Goal: Use online tool/utility

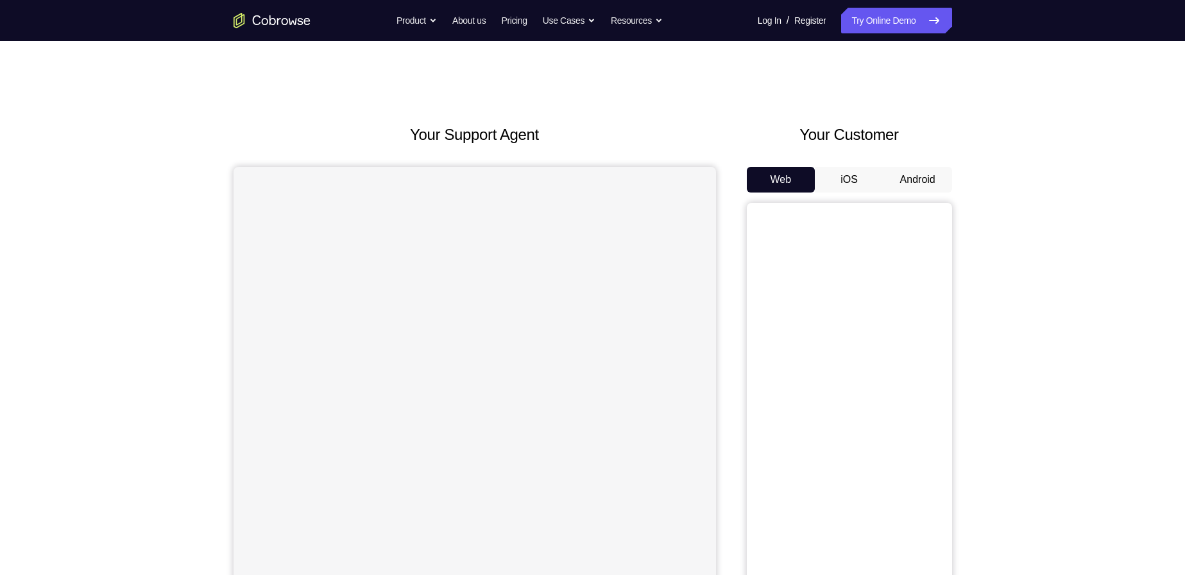
click at [916, 176] on button "Android" at bounding box center [917, 180] width 69 height 26
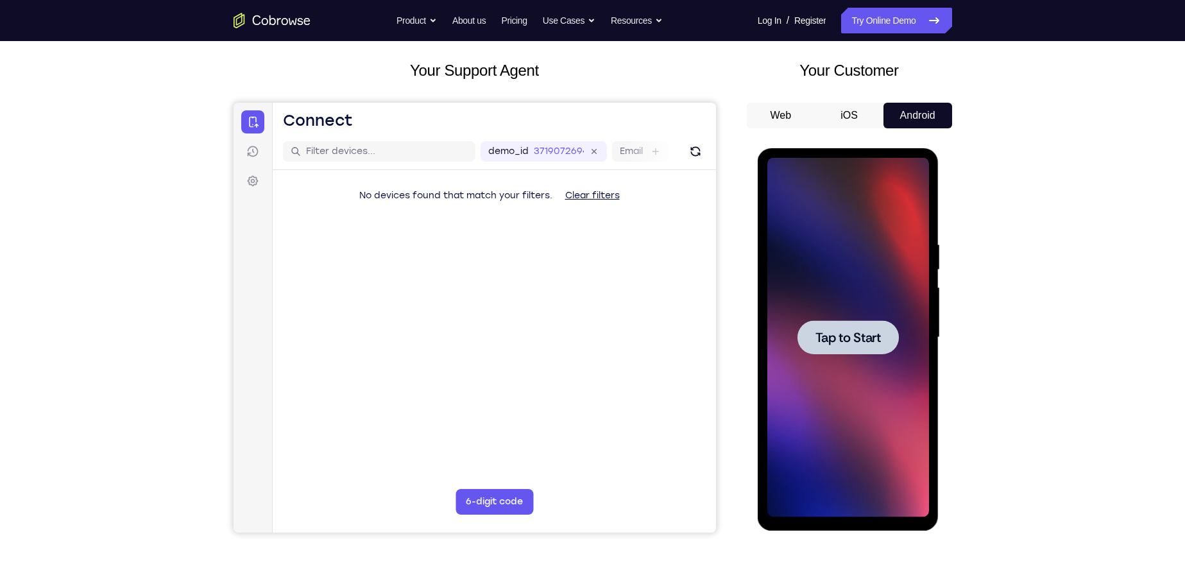
click at [797, 426] on div at bounding box center [848, 337] width 162 height 359
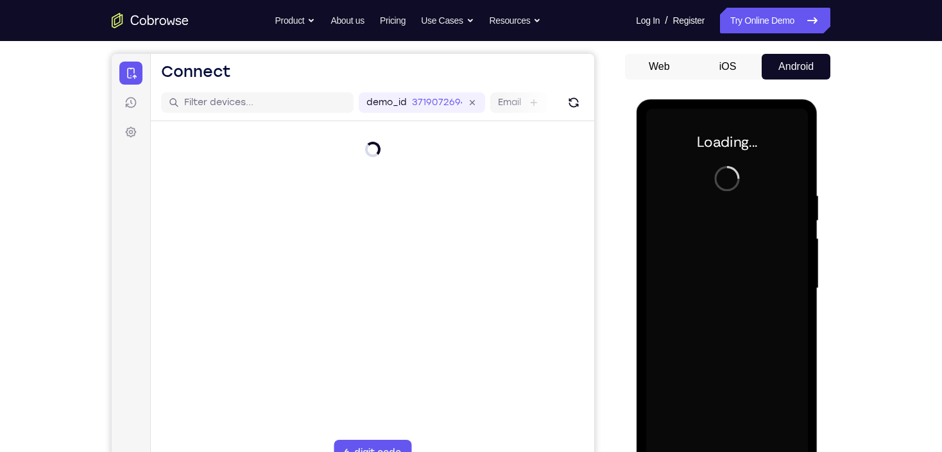
scroll to position [167, 0]
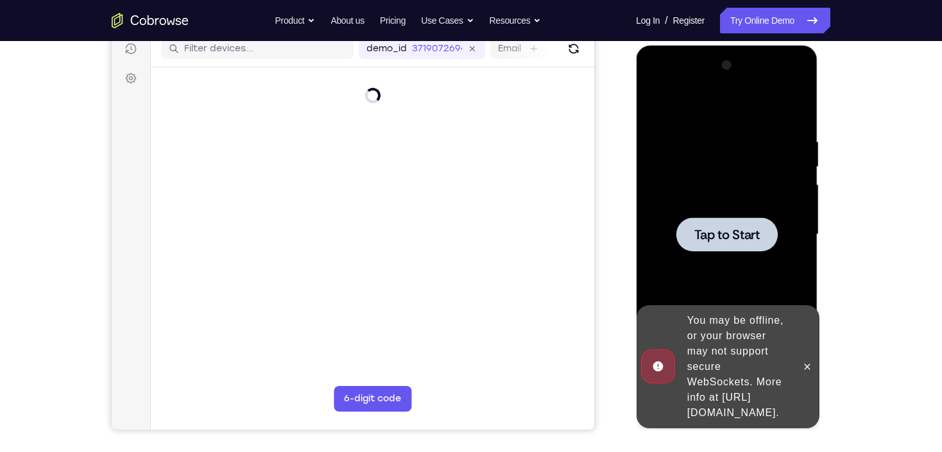
click at [733, 259] on div at bounding box center [726, 234] width 162 height 359
click at [806, 362] on icon at bounding box center [806, 367] width 10 height 10
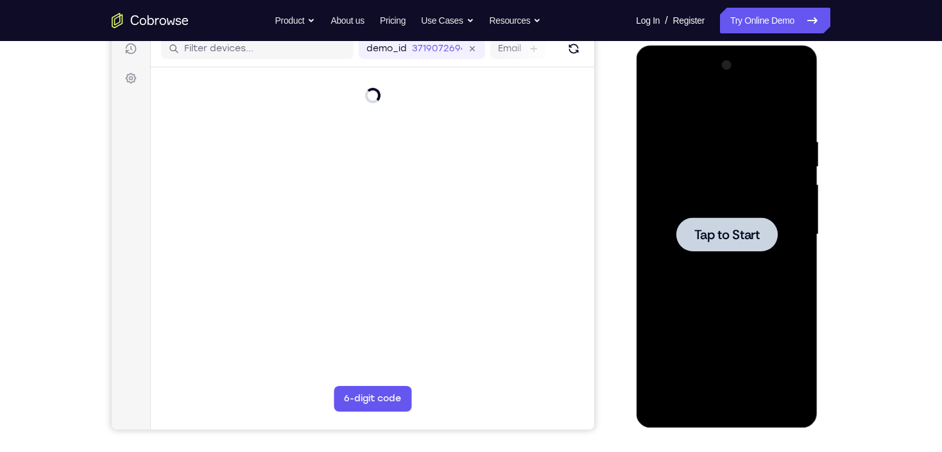
drag, startPoint x: 1271, startPoint y: 215, endPoint x: 653, endPoint y: 167, distance: 619.7
click at [746, 169] on div at bounding box center [726, 234] width 162 height 359
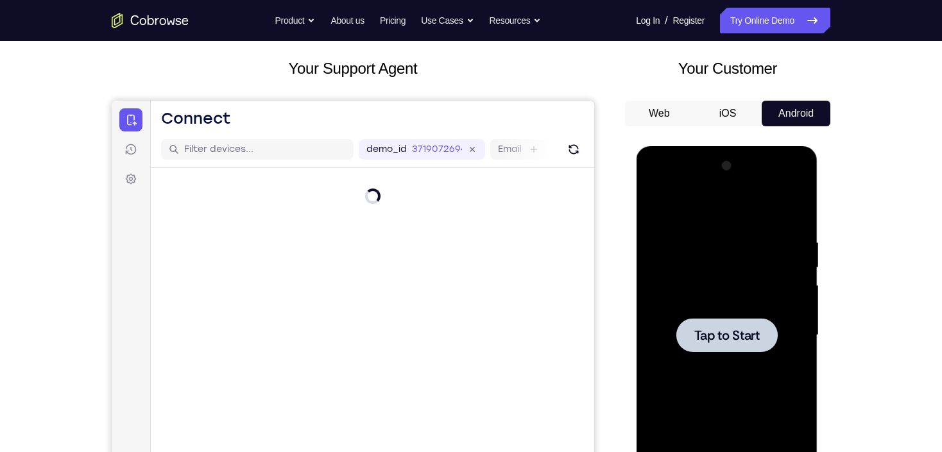
scroll to position [64, 0]
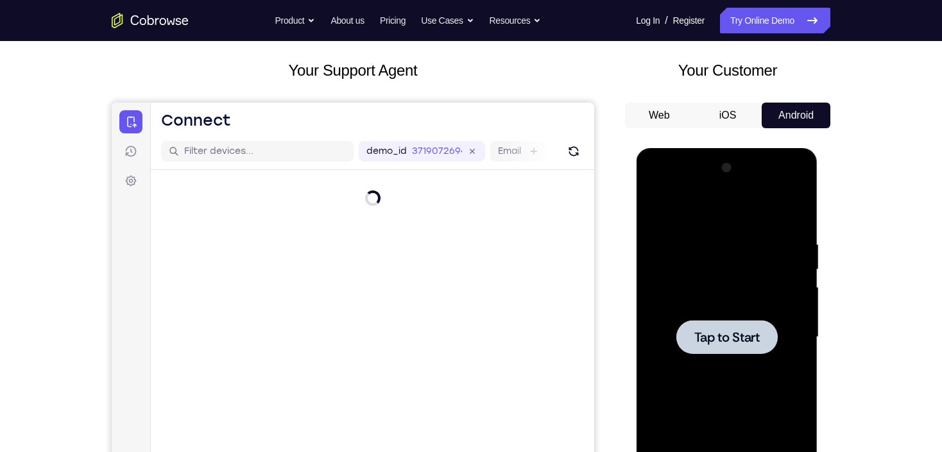
click at [704, 323] on div at bounding box center [726, 337] width 101 height 34
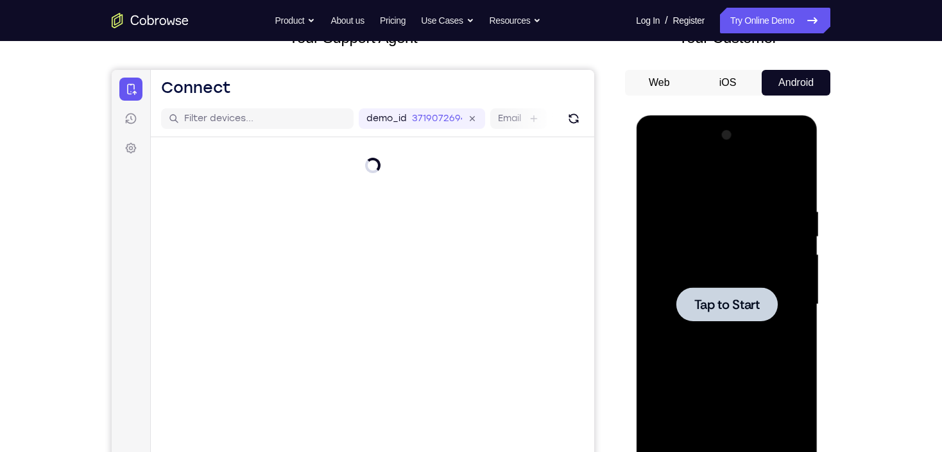
scroll to position [115, 0]
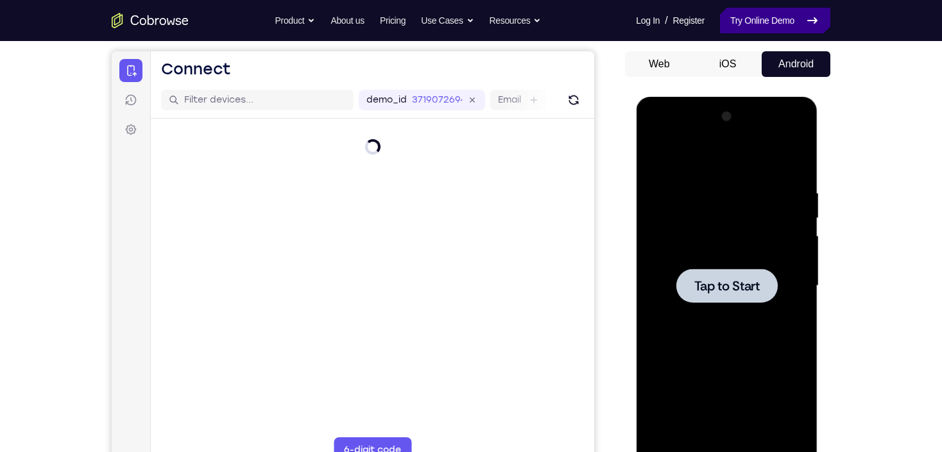
click at [754, 11] on link "Try Online Demo" at bounding box center [775, 21] width 110 height 26
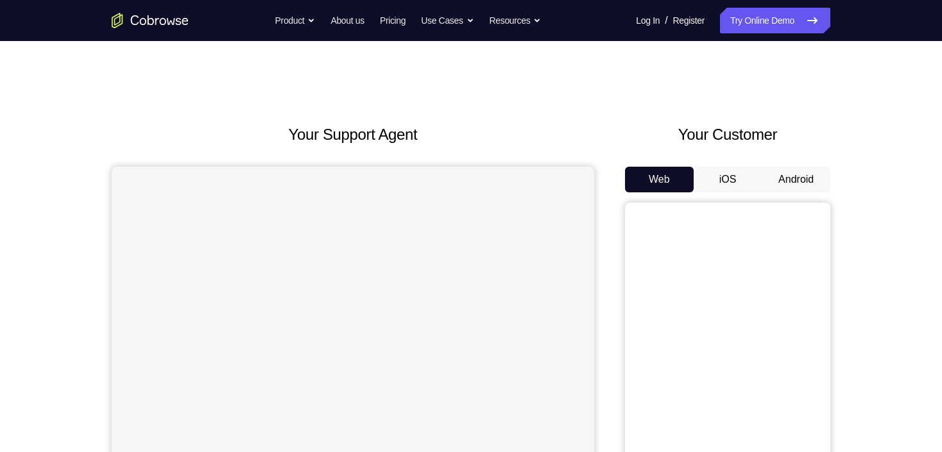
click at [814, 178] on button "Android" at bounding box center [796, 180] width 69 height 26
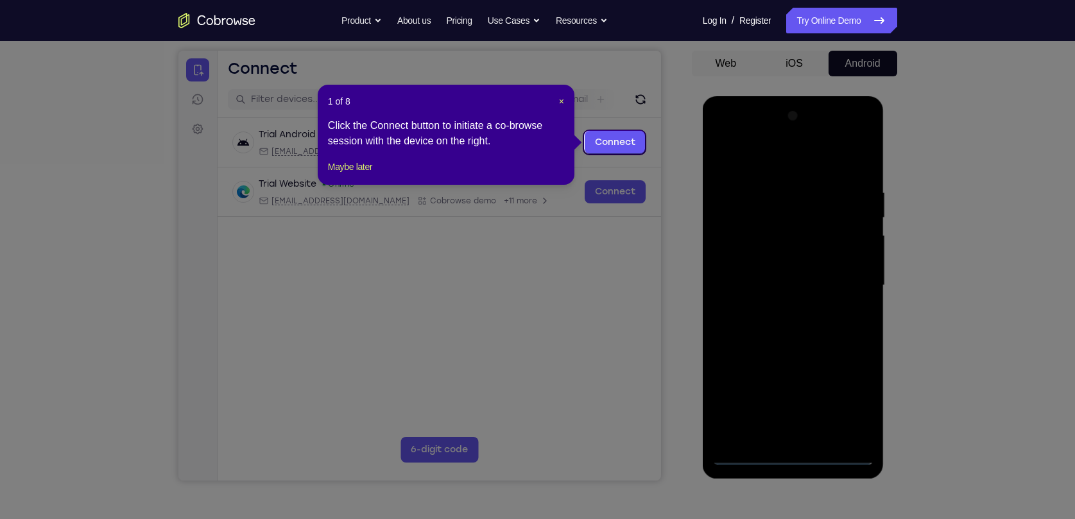
click at [556, 99] on header "1 of 8 ×" at bounding box center [446, 101] width 236 height 13
click at [562, 99] on span "×" at bounding box center [561, 101] width 5 height 10
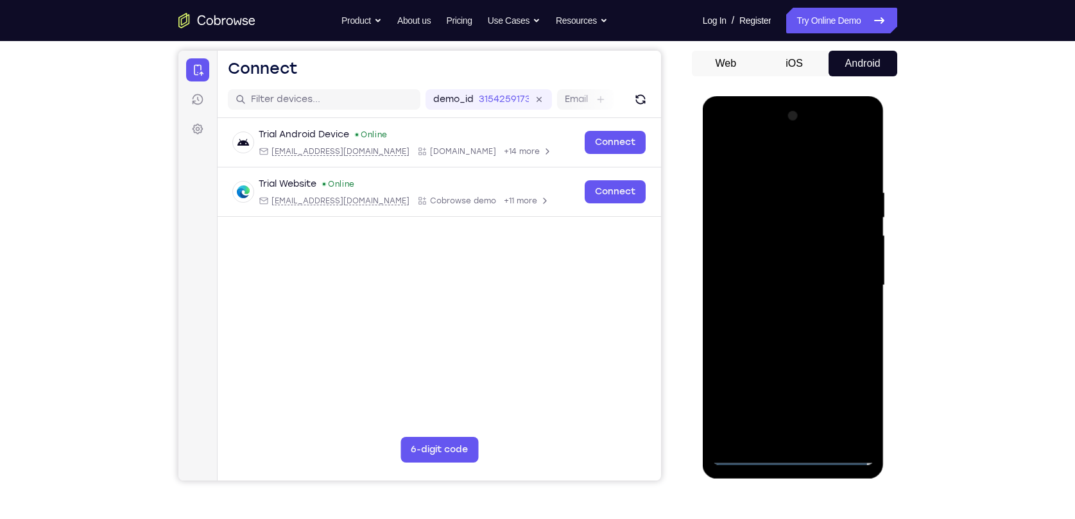
click at [786, 452] on div at bounding box center [793, 285] width 162 height 359
click at [855, 397] on div at bounding box center [793, 285] width 162 height 359
click at [753, 158] on div at bounding box center [793, 285] width 162 height 359
click at [846, 275] on div at bounding box center [793, 285] width 162 height 359
click at [781, 308] on div at bounding box center [793, 285] width 162 height 359
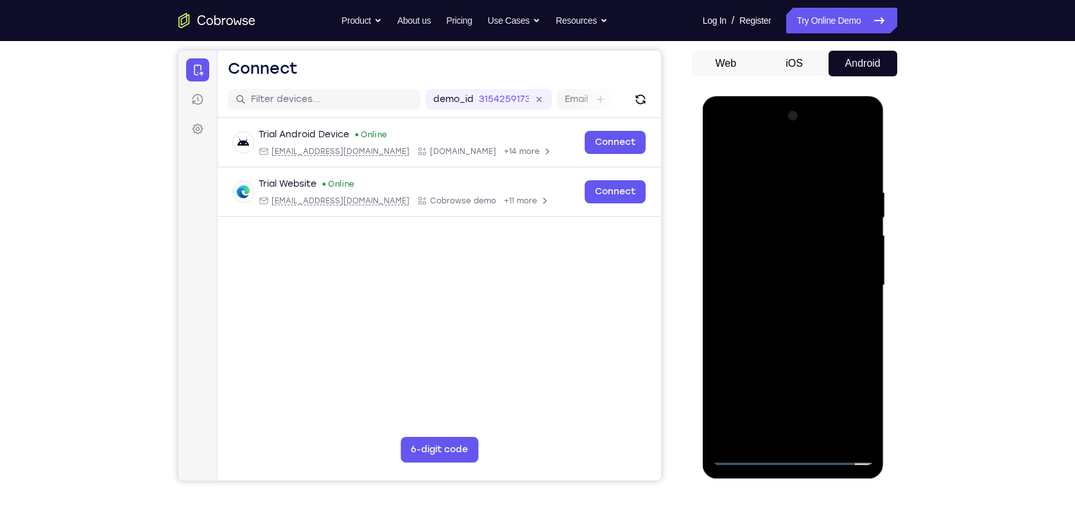
click at [786, 276] on div at bounding box center [793, 285] width 162 height 359
click at [771, 252] on div at bounding box center [793, 285] width 162 height 359
click at [796, 289] on div at bounding box center [793, 285] width 162 height 359
click at [810, 328] on div at bounding box center [793, 285] width 162 height 359
click at [806, 327] on div at bounding box center [793, 285] width 162 height 359
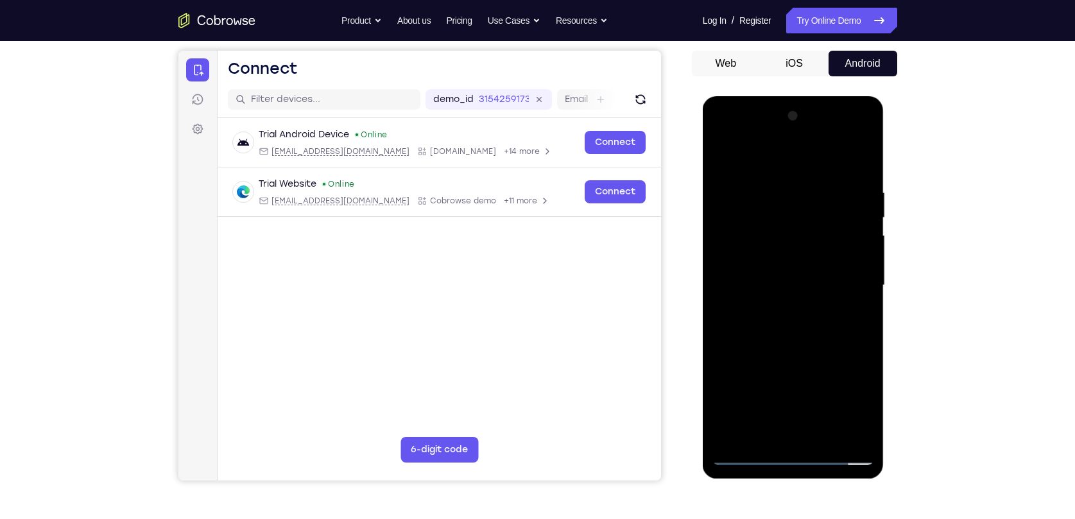
click at [805, 329] on div at bounding box center [793, 285] width 162 height 359
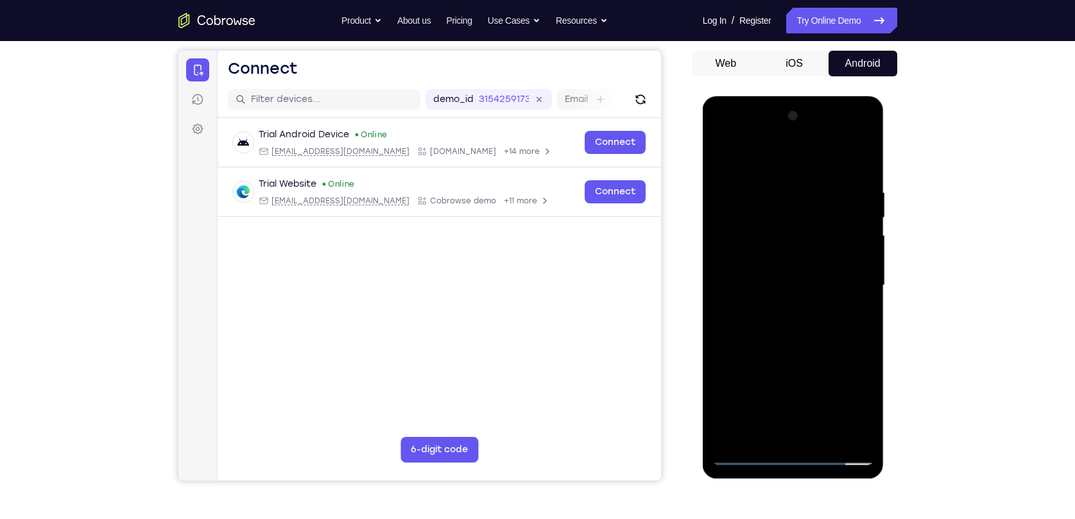
click at [805, 329] on div at bounding box center [793, 285] width 162 height 359
click at [792, 327] on div at bounding box center [793, 285] width 162 height 359
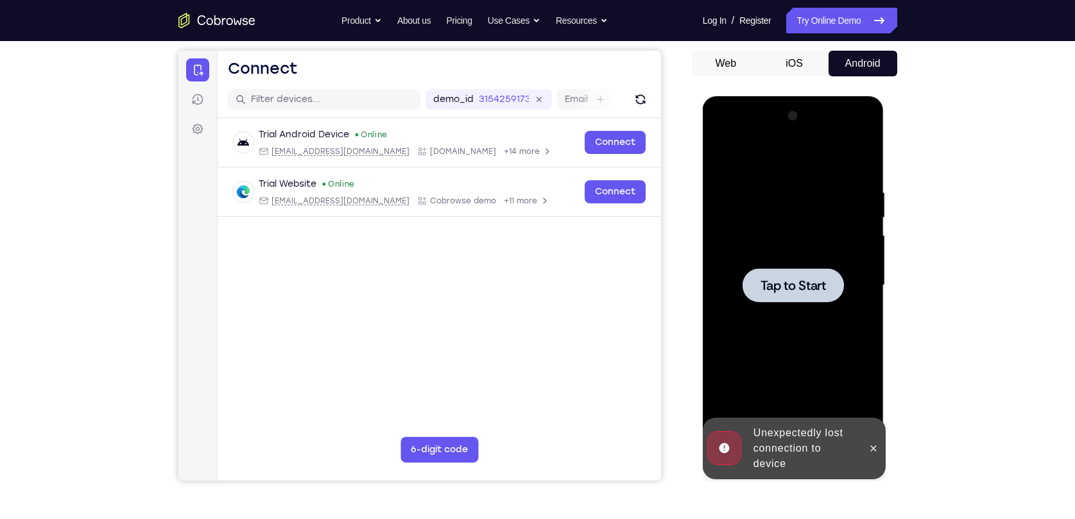
drag, startPoint x: 803, startPoint y: 284, endPoint x: 816, endPoint y: 305, distance: 24.8
click at [805, 284] on span "Tap to Start" at bounding box center [792, 285] width 65 height 13
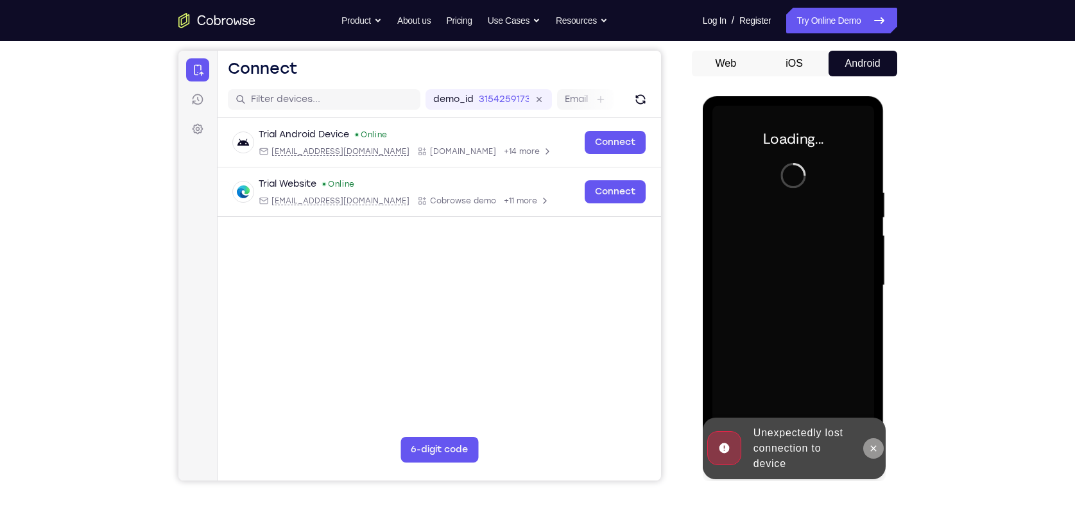
click at [877, 452] on div at bounding box center [873, 449] width 21 height 62
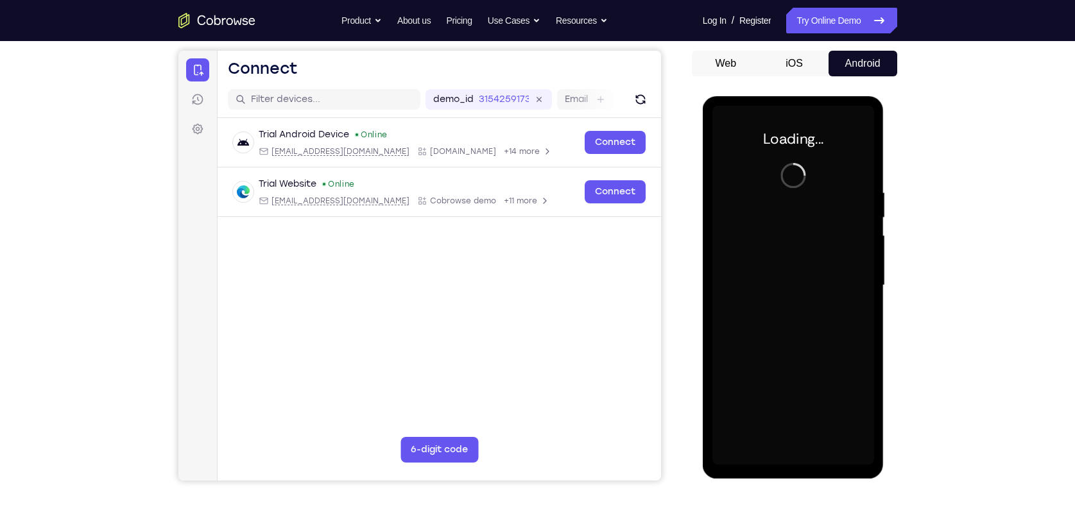
click at [875, 452] on div "Loading..." at bounding box center [794, 287] width 182 height 382
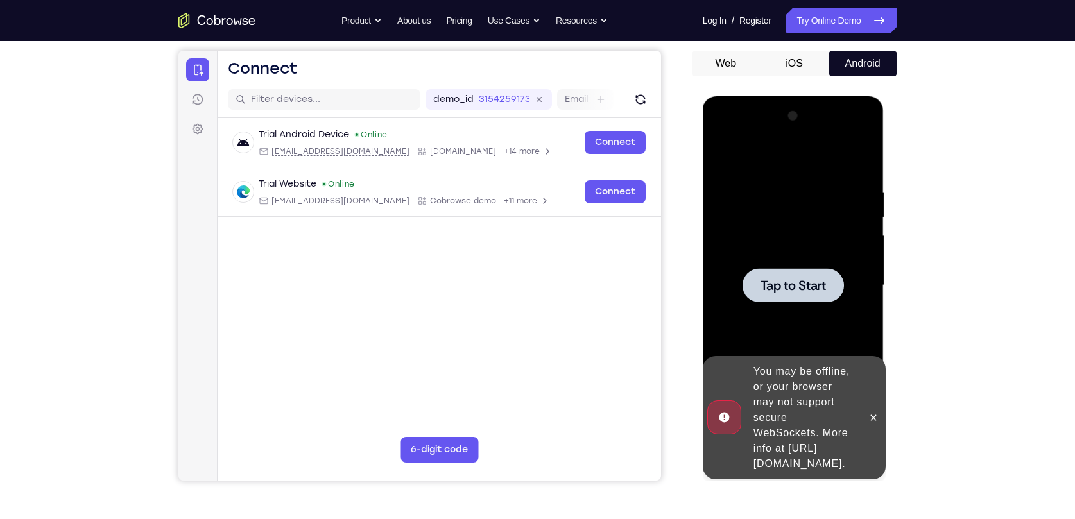
drag, startPoint x: 818, startPoint y: 293, endPoint x: 828, endPoint y: 312, distance: 21.8
click at [818, 295] on button "Tap to Start" at bounding box center [792, 285] width 101 height 34
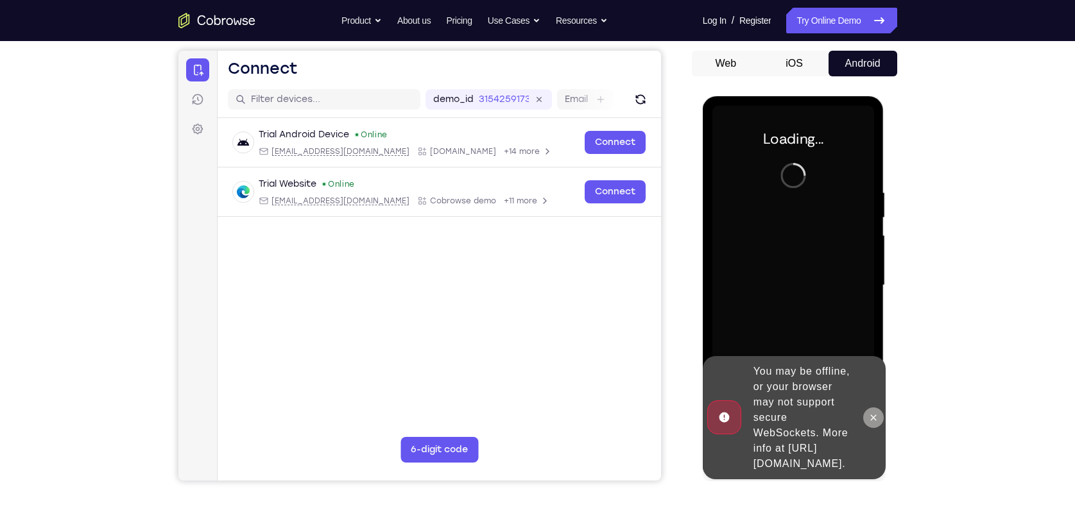
click at [876, 416] on button at bounding box center [873, 417] width 21 height 21
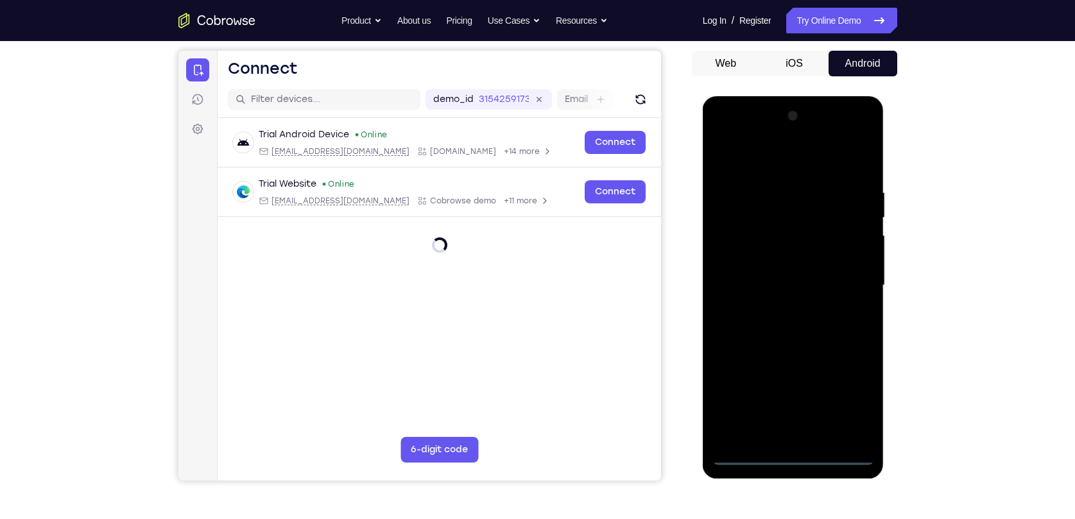
click at [861, 409] on div at bounding box center [793, 285] width 162 height 359
click at [849, 400] on div at bounding box center [793, 285] width 162 height 359
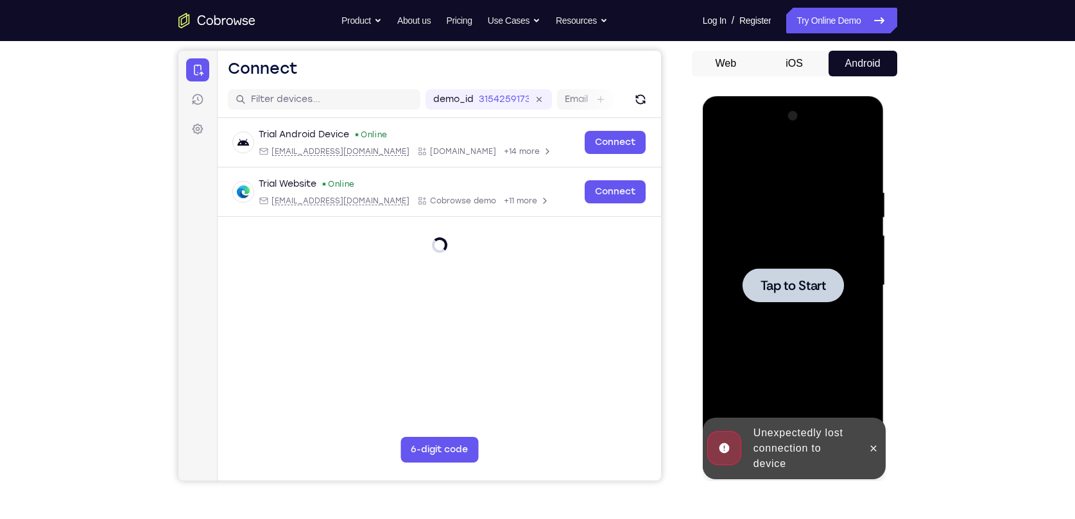
click at [779, 279] on span "Tap to Start" at bounding box center [792, 285] width 65 height 13
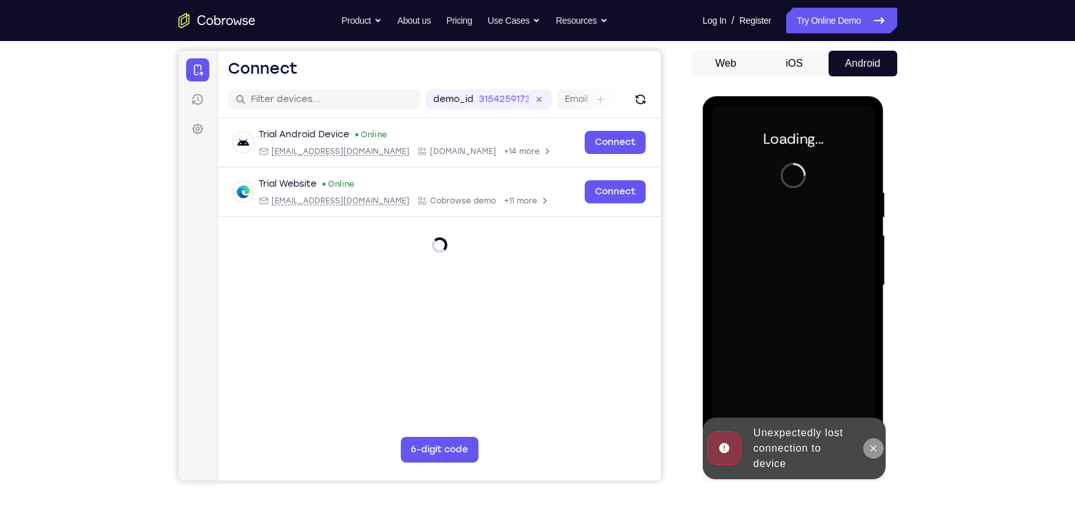
click at [879, 450] on button at bounding box center [873, 448] width 21 height 21
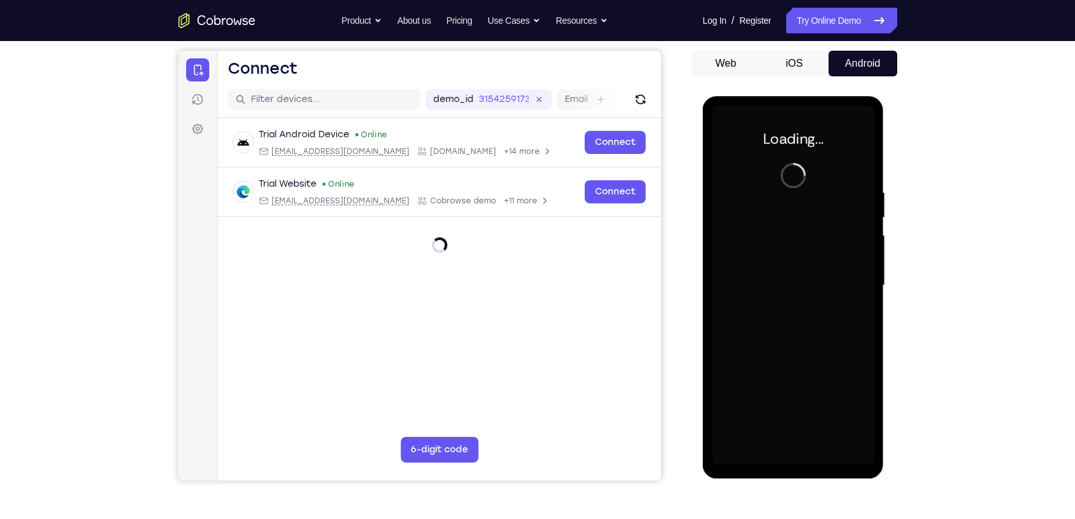
click at [758, 195] on div at bounding box center [793, 285] width 162 height 359
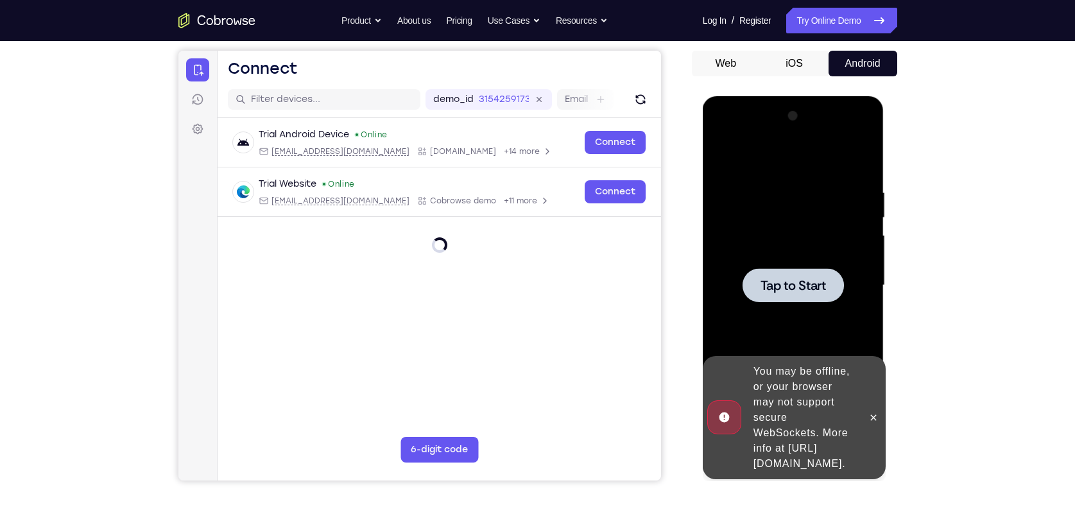
drag, startPoint x: 799, startPoint y: 276, endPoint x: 805, endPoint y: 274, distance: 6.7
click at [803, 274] on button "Tap to Start" at bounding box center [792, 285] width 101 height 34
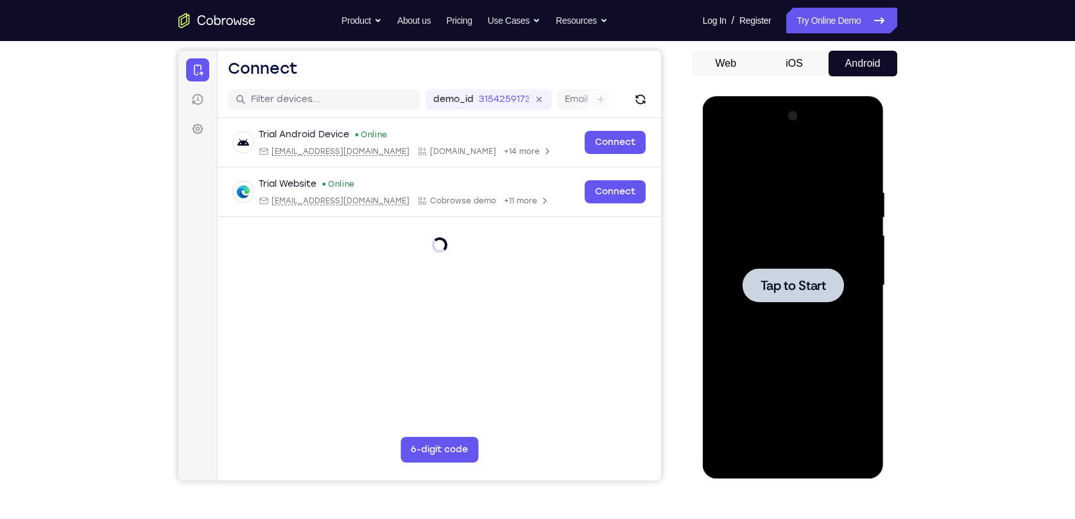
click at [819, 352] on div at bounding box center [793, 285] width 162 height 359
drag, startPoint x: 827, startPoint y: 238, endPoint x: 801, endPoint y: 191, distance: 54.0
click at [821, 226] on div at bounding box center [793, 285] width 162 height 359
click at [820, 20] on link "Try Online Demo" at bounding box center [841, 21] width 110 height 26
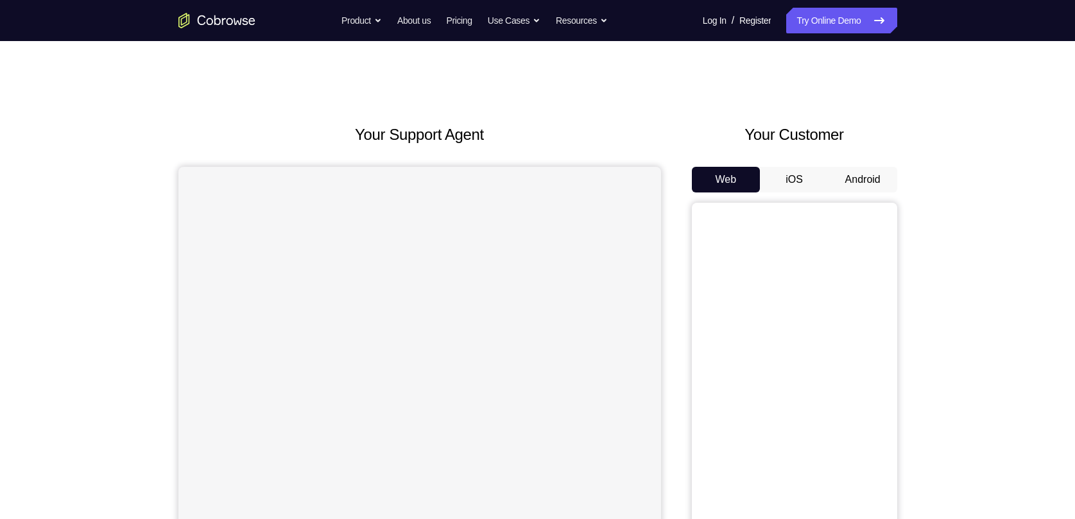
click at [855, 180] on button "Android" at bounding box center [862, 180] width 69 height 26
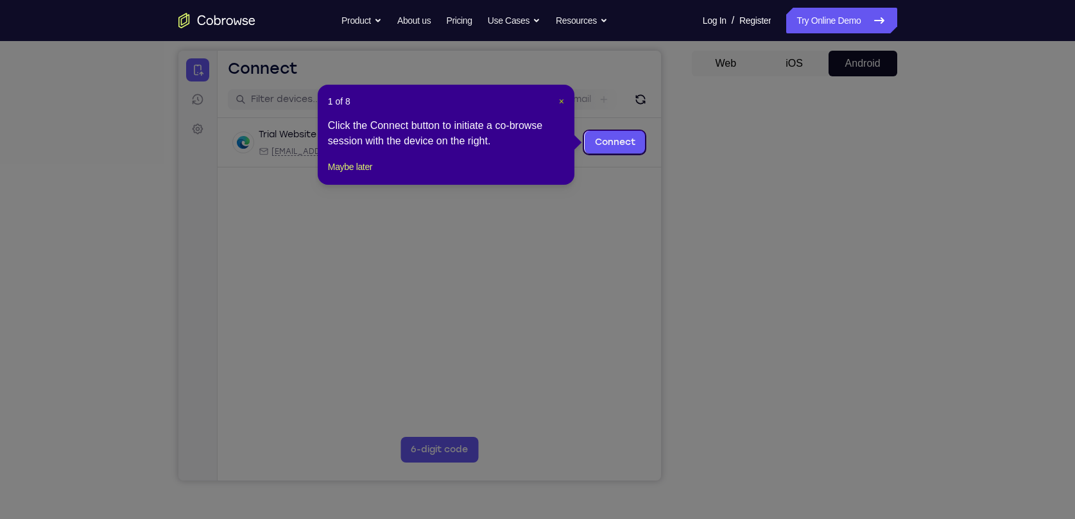
click at [559, 100] on span "×" at bounding box center [561, 101] width 5 height 10
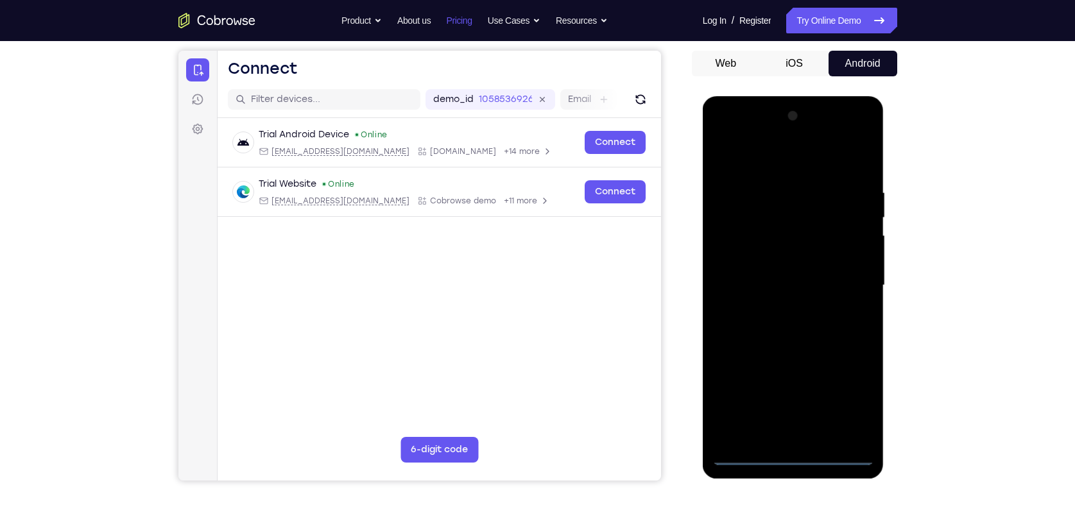
scroll to position [0, 0]
click at [795, 457] on div at bounding box center [793, 285] width 162 height 359
click at [846, 405] on div at bounding box center [793, 285] width 162 height 359
click at [804, 166] on div at bounding box center [793, 285] width 162 height 359
click at [726, 160] on div at bounding box center [793, 285] width 162 height 359
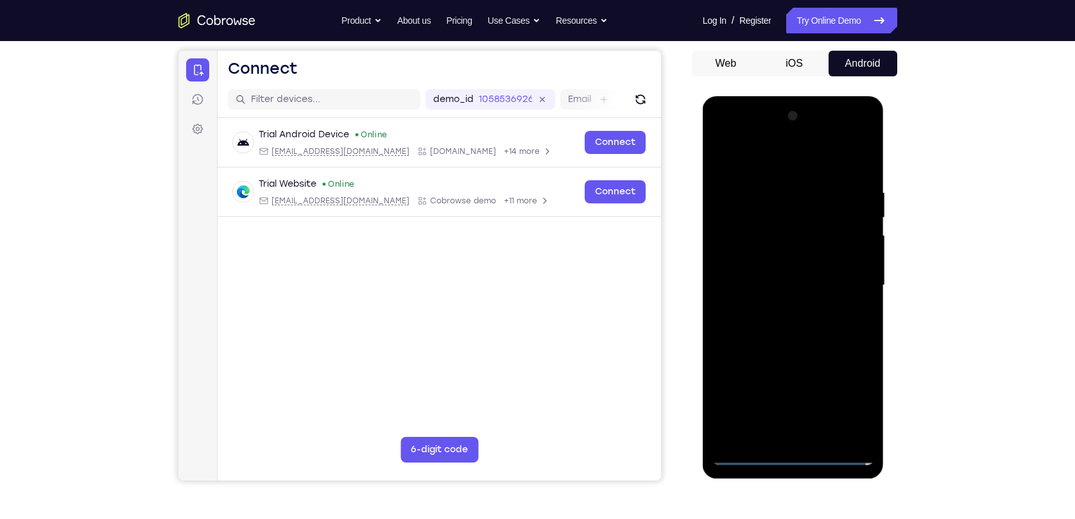
click at [849, 277] on div at bounding box center [793, 285] width 162 height 359
click at [769, 308] on div at bounding box center [793, 285] width 162 height 359
click at [779, 311] on div at bounding box center [793, 285] width 162 height 359
click at [778, 259] on div at bounding box center [793, 285] width 162 height 359
click at [763, 272] on div at bounding box center [793, 285] width 162 height 359
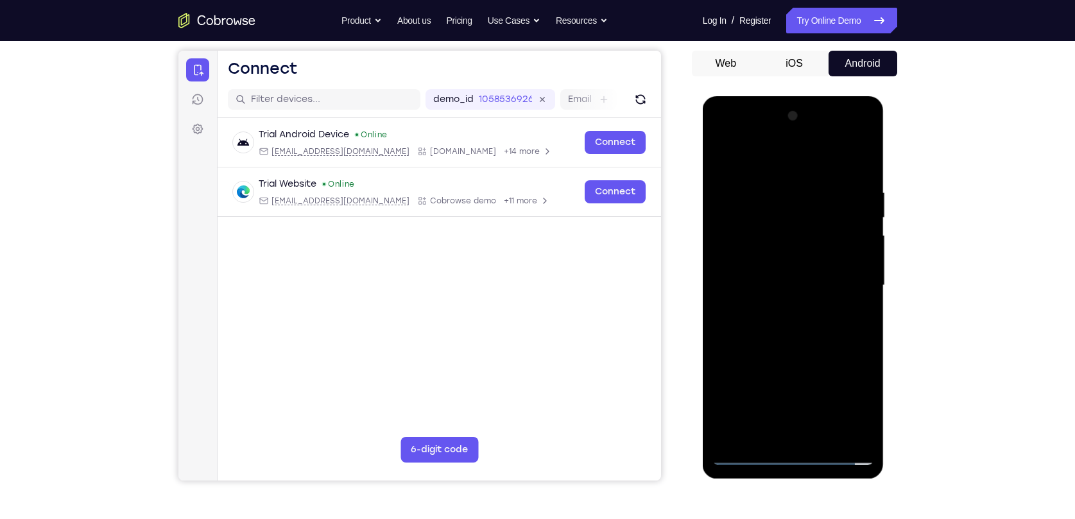
drag, startPoint x: 726, startPoint y: 276, endPoint x: 738, endPoint y: 185, distance: 91.2
click at [738, 185] on div at bounding box center [793, 285] width 162 height 359
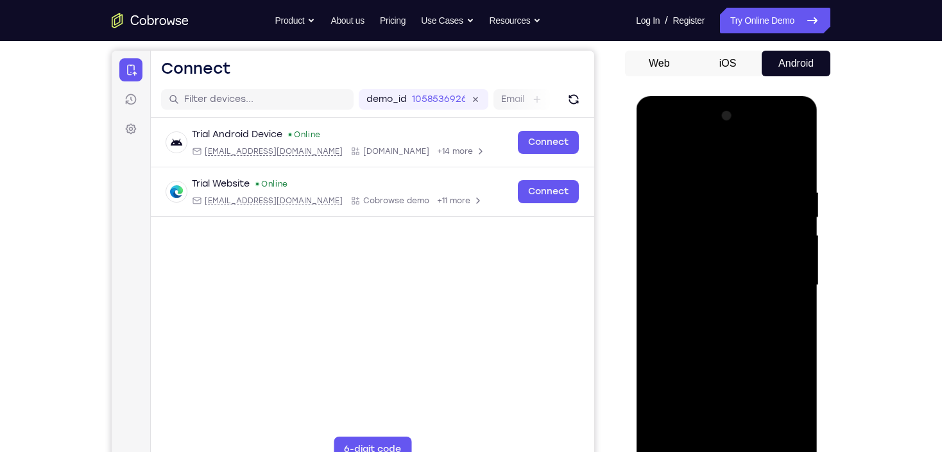
scroll to position [167, 0]
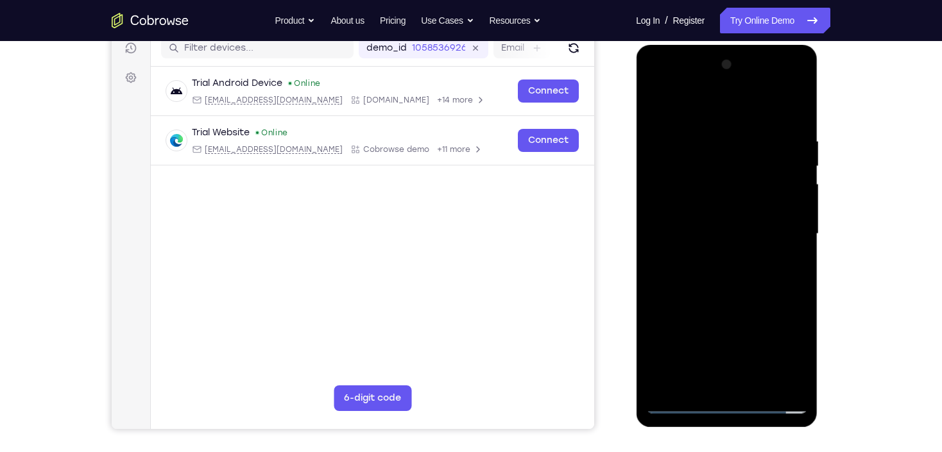
click at [733, 204] on div at bounding box center [726, 234] width 162 height 359
click at [756, 385] on div at bounding box center [726, 234] width 162 height 359
click at [736, 300] on div at bounding box center [726, 234] width 162 height 359
click at [733, 226] on div at bounding box center [726, 234] width 162 height 359
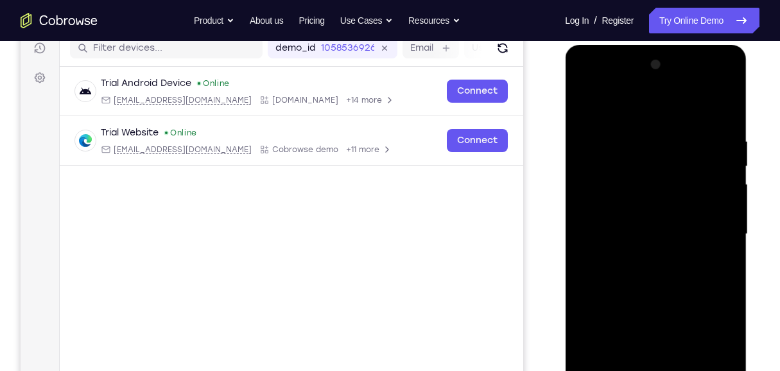
click at [583, 109] on div at bounding box center [655, 234] width 162 height 359
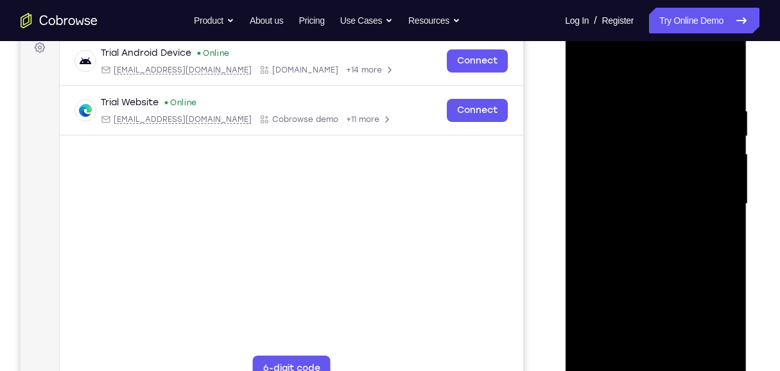
scroll to position [253, 0]
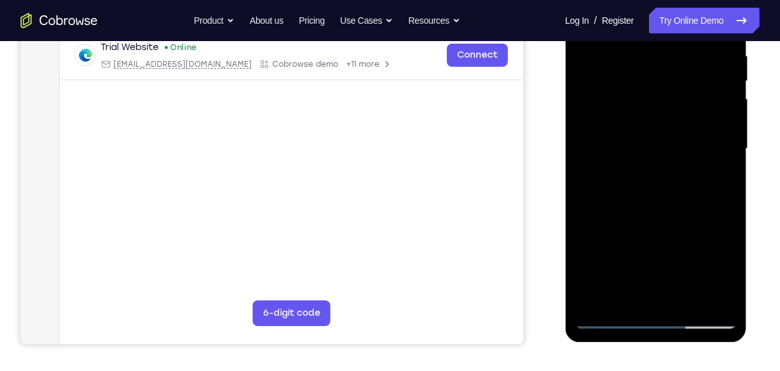
click at [638, 159] on div at bounding box center [655, 148] width 162 height 359
click at [632, 74] on div at bounding box center [655, 148] width 162 height 359
click at [651, 191] on div at bounding box center [655, 148] width 162 height 359
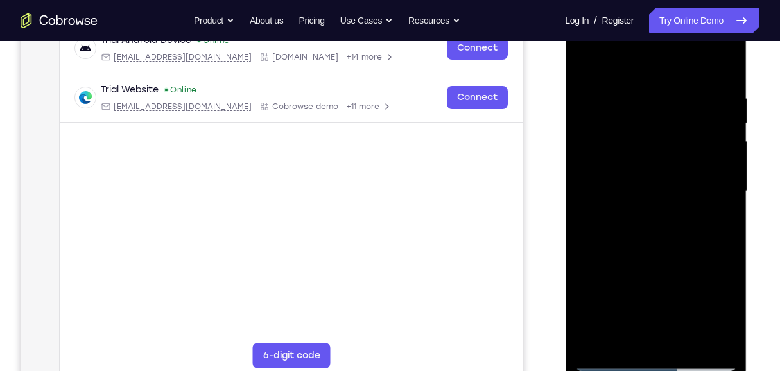
click at [588, 66] on div at bounding box center [655, 191] width 162 height 359
click at [651, 211] on div at bounding box center [655, 191] width 162 height 359
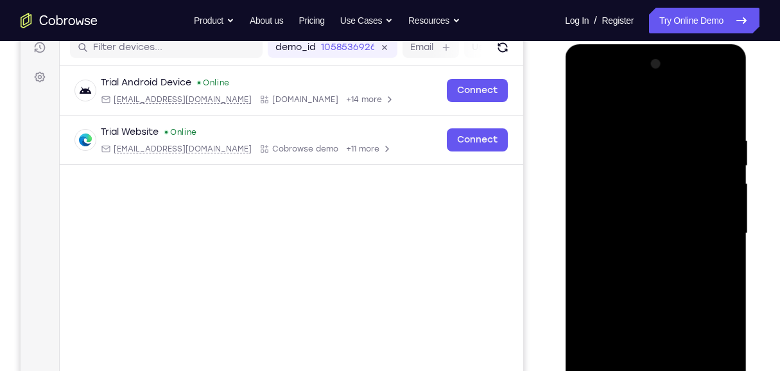
scroll to position [167, 0]
click at [588, 110] on div at bounding box center [655, 234] width 162 height 359
click at [583, 109] on div at bounding box center [655, 234] width 162 height 359
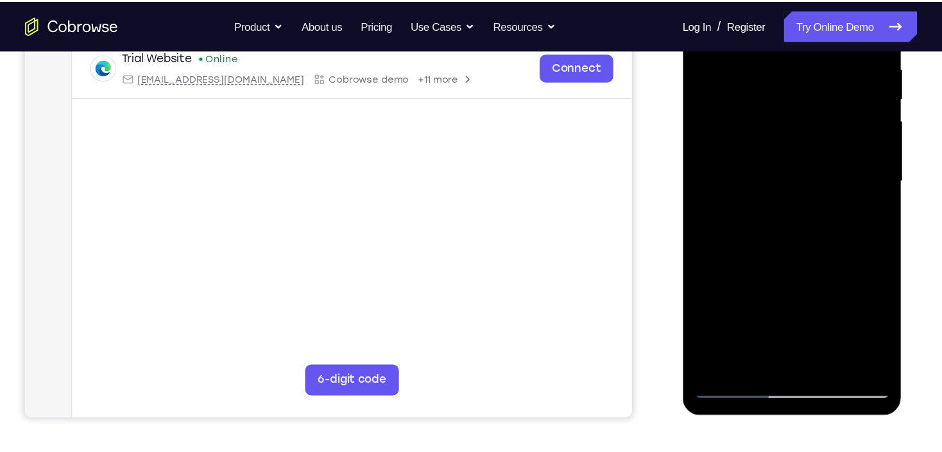
scroll to position [210, 0]
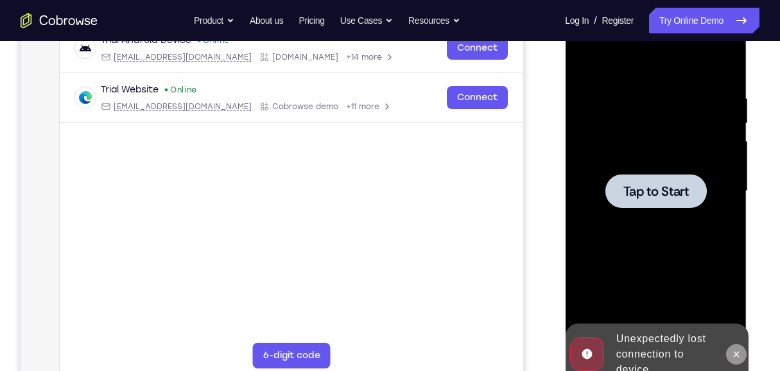
click at [736, 357] on icon at bounding box center [735, 354] width 10 height 10
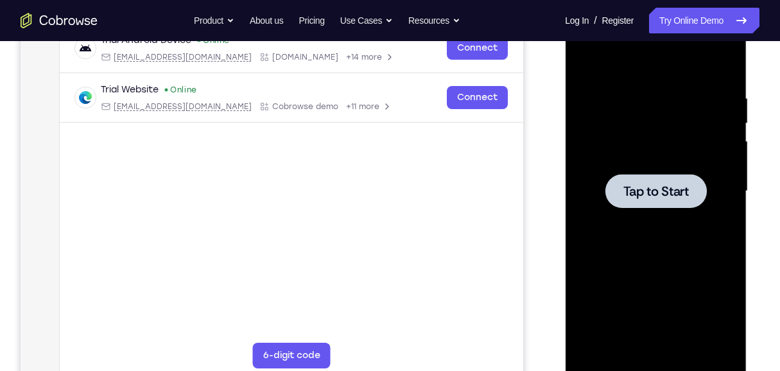
click at [674, 280] on div at bounding box center [655, 191] width 162 height 359
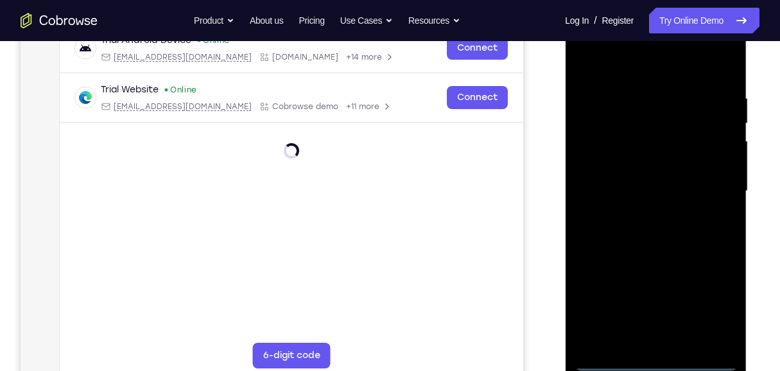
click at [631, 128] on div at bounding box center [655, 191] width 162 height 359
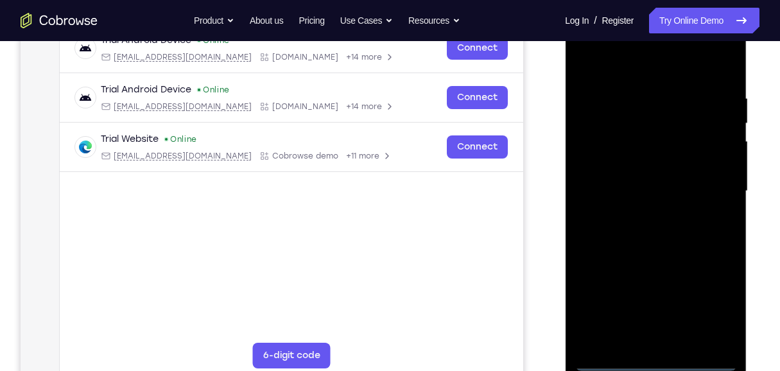
click at [658, 366] on div at bounding box center [655, 191] width 162 height 359
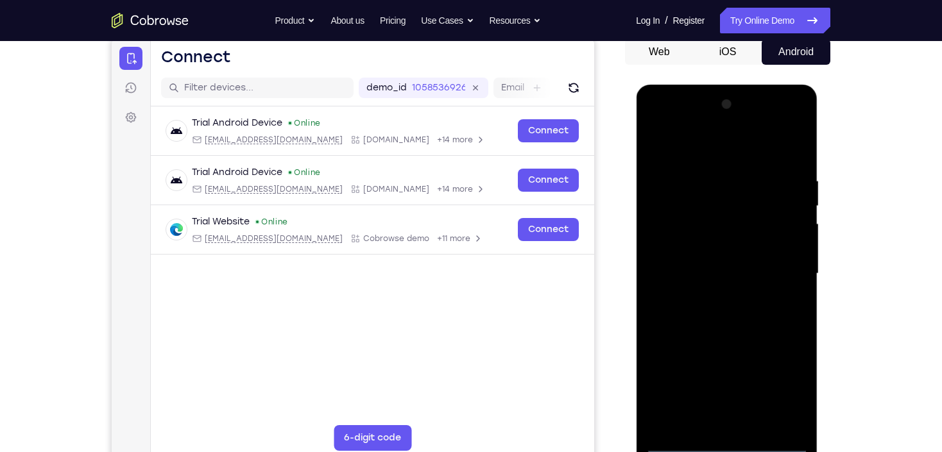
scroll to position [108, 0]
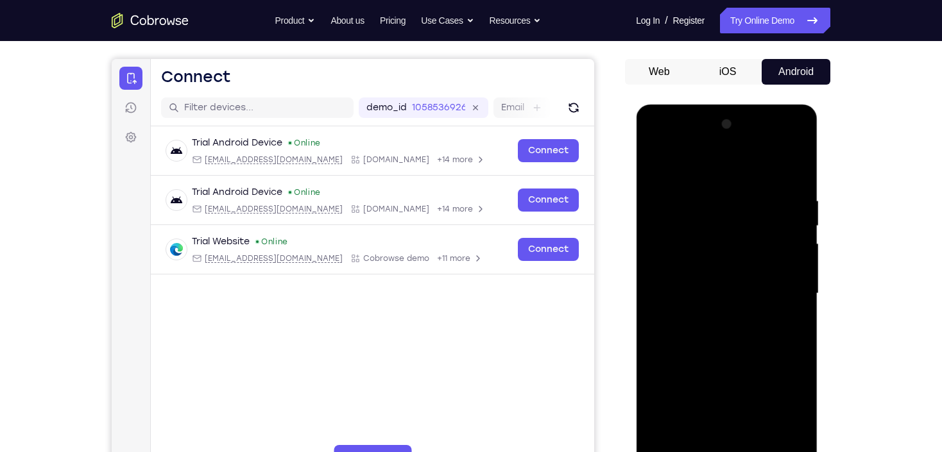
click at [783, 409] on div at bounding box center [726, 293] width 162 height 359
click at [695, 168] on div at bounding box center [726, 293] width 162 height 359
click at [778, 287] on div at bounding box center [726, 293] width 162 height 359
click at [744, 443] on div at bounding box center [726, 293] width 162 height 359
click at [729, 283] on div at bounding box center [726, 293] width 162 height 359
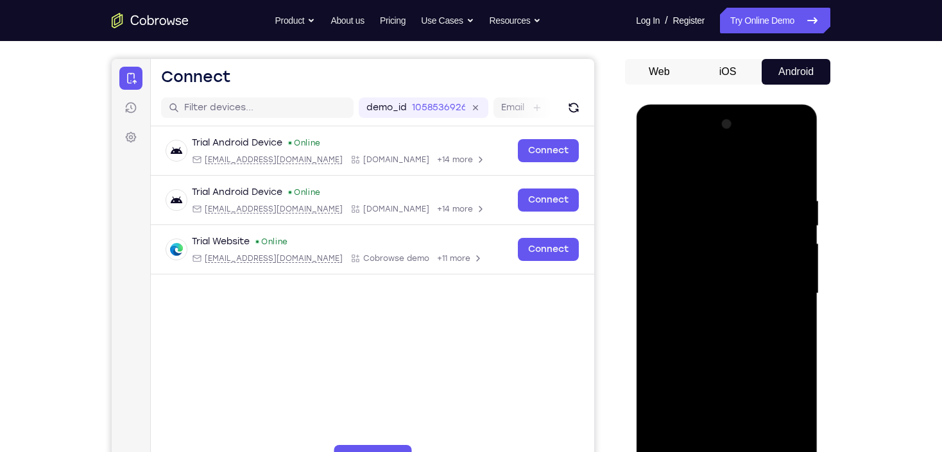
click at [725, 269] on div at bounding box center [726, 293] width 162 height 359
click at [726, 294] on div at bounding box center [726, 293] width 162 height 359
click at [721, 337] on div at bounding box center [726, 293] width 162 height 359
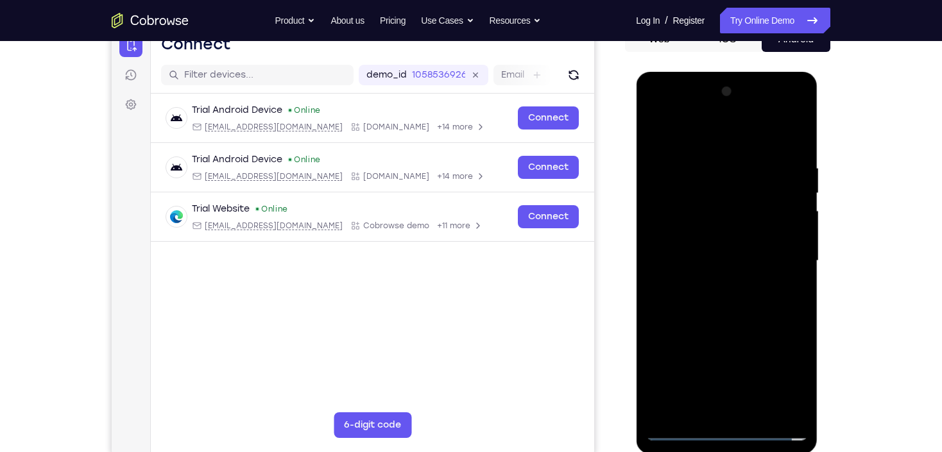
scroll to position [159, 0]
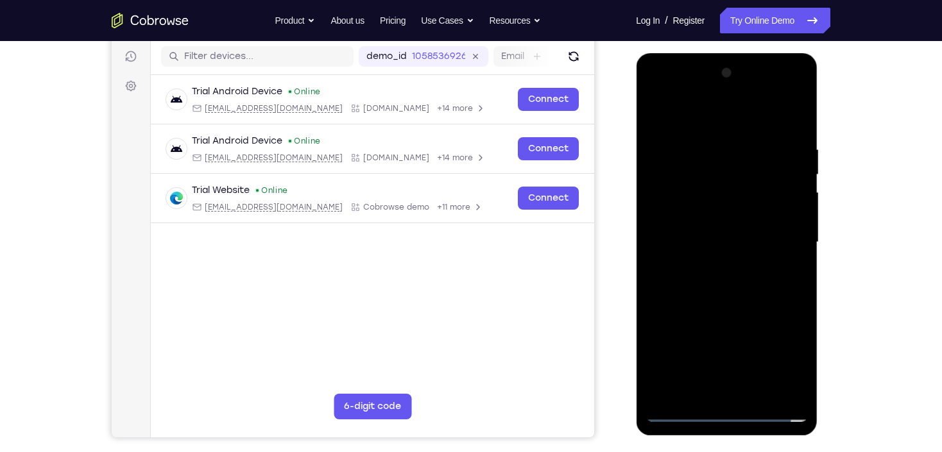
click at [735, 287] on div at bounding box center [726, 242] width 162 height 359
click at [790, 127] on div at bounding box center [726, 242] width 162 height 359
click at [760, 394] on div at bounding box center [726, 242] width 162 height 359
click at [729, 306] on div at bounding box center [726, 242] width 162 height 359
click at [722, 234] on div at bounding box center [726, 242] width 162 height 359
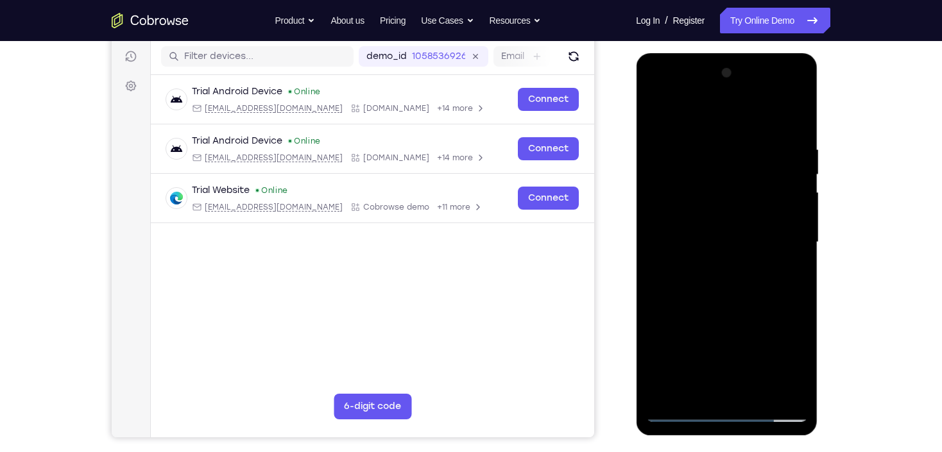
click at [657, 115] on div at bounding box center [726, 242] width 162 height 359
click at [733, 237] on div at bounding box center [726, 242] width 162 height 359
click at [658, 117] on div at bounding box center [726, 242] width 162 height 359
click at [743, 321] on div at bounding box center [726, 242] width 162 height 359
click at [652, 118] on div at bounding box center [726, 242] width 162 height 359
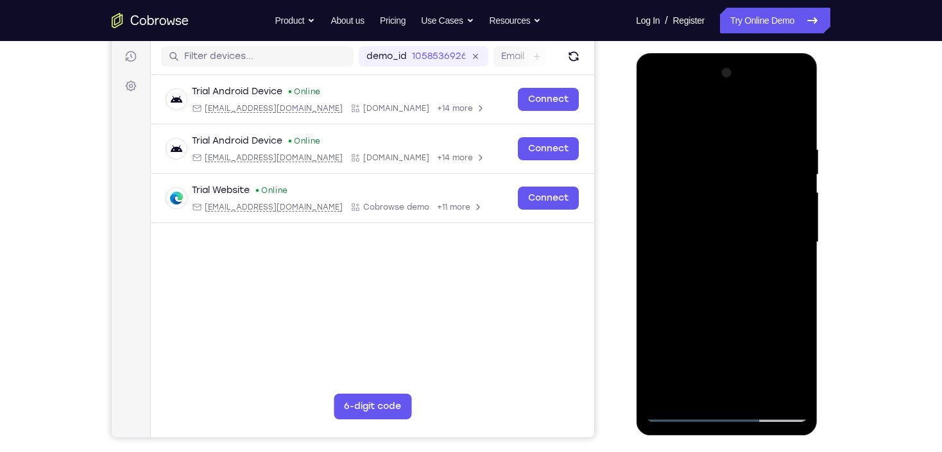
drag, startPoint x: 728, startPoint y: 316, endPoint x: 736, endPoint y: 250, distance: 66.5
click at [736, 250] on div at bounding box center [726, 242] width 162 height 359
drag, startPoint x: 737, startPoint y: 247, endPoint x: 737, endPoint y: 373, distance: 125.7
click at [737, 373] on div at bounding box center [726, 242] width 162 height 359
drag, startPoint x: 723, startPoint y: 284, endPoint x: 734, endPoint y: 219, distance: 65.7
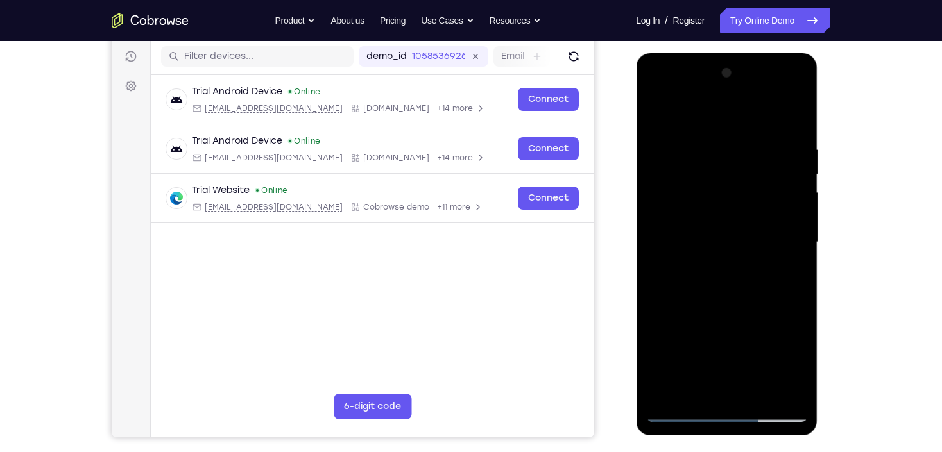
click at [734, 219] on div at bounding box center [726, 242] width 162 height 359
click at [725, 307] on div at bounding box center [726, 242] width 162 height 359
click at [654, 112] on div at bounding box center [726, 242] width 162 height 359
drag, startPoint x: 714, startPoint y: 247, endPoint x: 727, endPoint y: 386, distance: 139.2
click at [727, 386] on div at bounding box center [726, 242] width 162 height 359
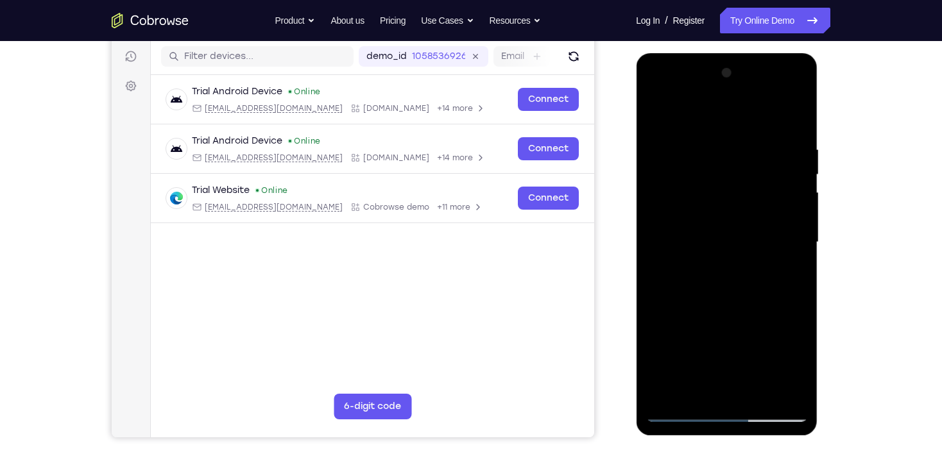
drag, startPoint x: 740, startPoint y: 243, endPoint x: 742, endPoint y: 341, distance: 98.8
click at [742, 341] on div at bounding box center [726, 242] width 162 height 359
click at [731, 132] on div at bounding box center [726, 242] width 162 height 359
click at [656, 111] on div at bounding box center [726, 242] width 162 height 359
click at [803, 111] on div at bounding box center [726, 242] width 162 height 359
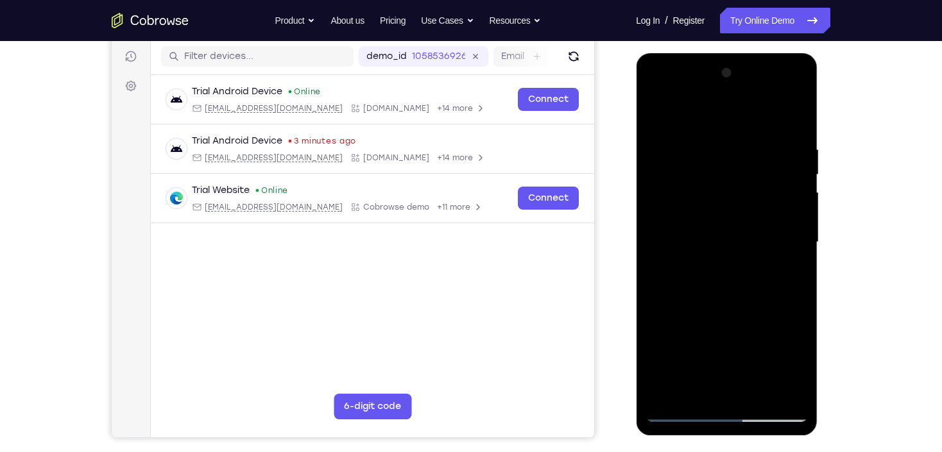
click at [690, 147] on div at bounding box center [726, 242] width 162 height 359
drag, startPoint x: 736, startPoint y: 313, endPoint x: 740, endPoint y: 205, distance: 107.9
click at [740, 205] on div at bounding box center [726, 242] width 162 height 359
click at [678, 221] on div at bounding box center [726, 242] width 162 height 359
drag, startPoint x: 715, startPoint y: 232, endPoint x: 732, endPoint y: 336, distance: 105.3
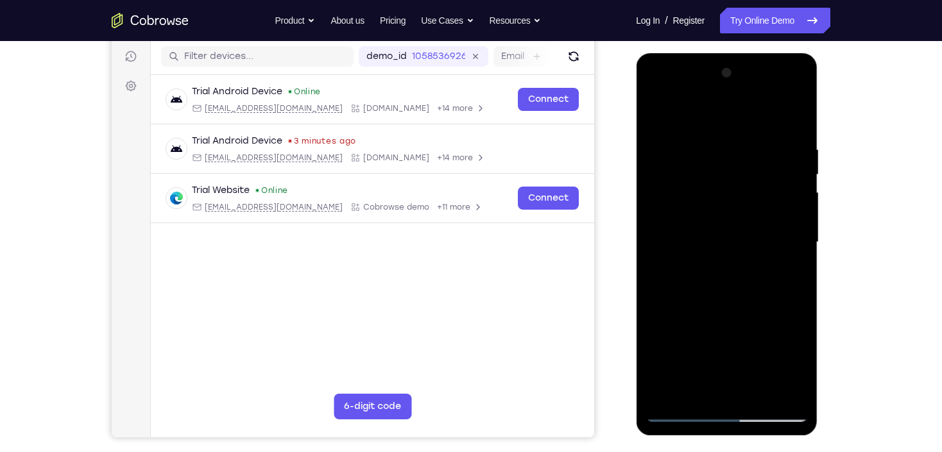
click at [732, 336] on div at bounding box center [726, 242] width 162 height 359
click at [655, 355] on div at bounding box center [726, 242] width 162 height 359
click at [657, 109] on div at bounding box center [726, 242] width 162 height 359
drag, startPoint x: 754, startPoint y: 343, endPoint x: 738, endPoint y: 168, distance: 175.8
click at [738, 168] on div at bounding box center [726, 242] width 162 height 359
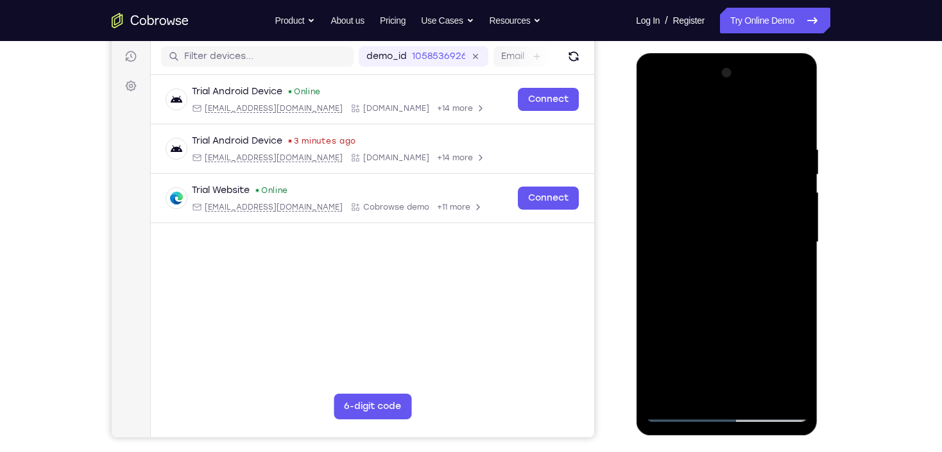
click at [789, 342] on div at bounding box center [726, 242] width 162 height 359
drag, startPoint x: 733, startPoint y: 173, endPoint x: 751, endPoint y: 259, distance: 87.8
click at [751, 259] on div at bounding box center [726, 242] width 162 height 359
drag, startPoint x: 657, startPoint y: 357, endPoint x: 661, endPoint y: 305, distance: 52.8
click at [657, 355] on div at bounding box center [726, 242] width 162 height 359
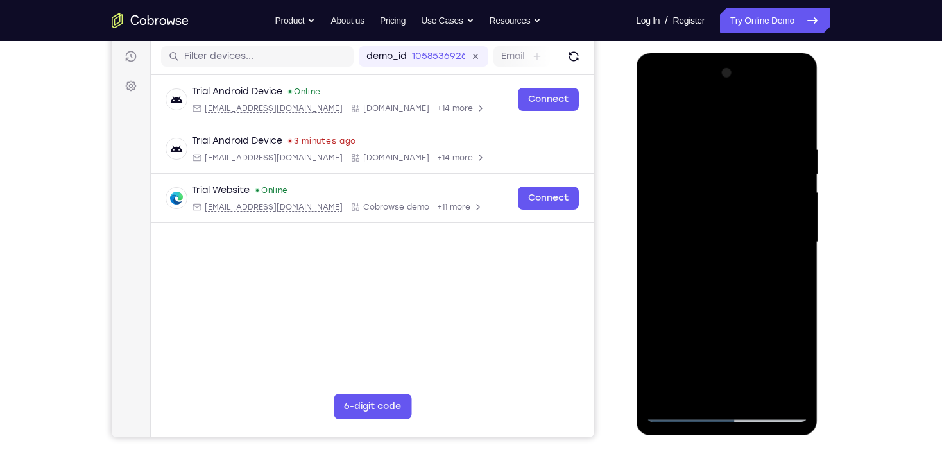
click at [655, 108] on div at bounding box center [726, 242] width 162 height 359
drag, startPoint x: 686, startPoint y: 310, endPoint x: 733, endPoint y: 158, distance: 158.5
click at [733, 158] on div at bounding box center [726, 242] width 162 height 359
click at [674, 313] on div at bounding box center [726, 242] width 162 height 359
drag, startPoint x: 722, startPoint y: 182, endPoint x: 749, endPoint y: 260, distance: 82.8
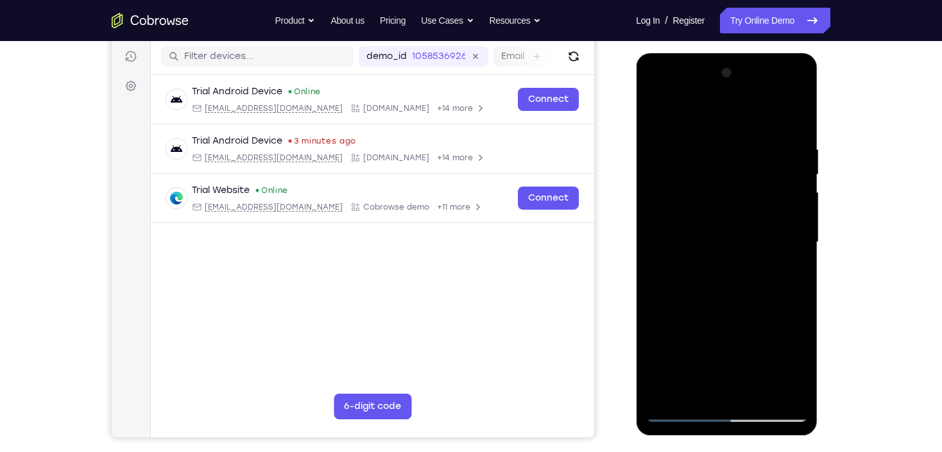
click at [744, 265] on div at bounding box center [726, 242] width 162 height 359
click at [796, 245] on div at bounding box center [726, 242] width 162 height 359
click at [655, 111] on div at bounding box center [726, 242] width 162 height 359
click at [781, 262] on div at bounding box center [726, 242] width 162 height 359
drag, startPoint x: 751, startPoint y: 305, endPoint x: 772, endPoint y: 165, distance: 142.1
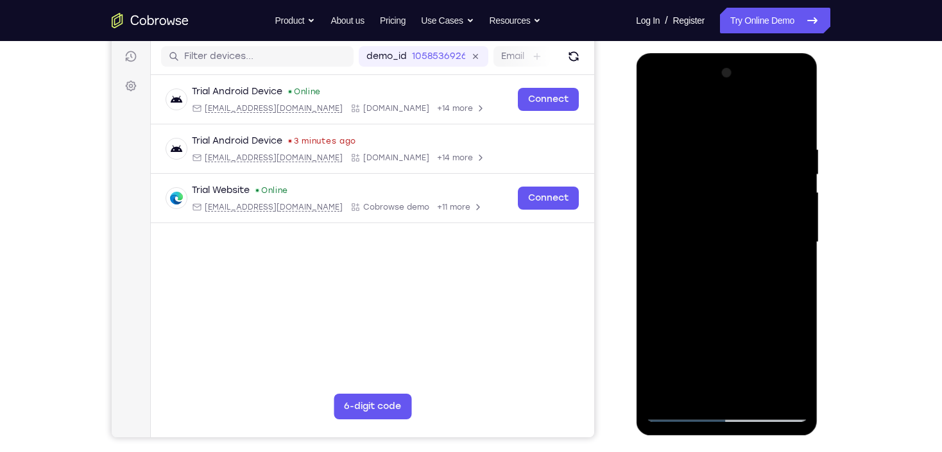
click at [772, 166] on div at bounding box center [726, 242] width 162 height 359
drag, startPoint x: 738, startPoint y: 293, endPoint x: 759, endPoint y: 124, distance: 170.6
click at [758, 128] on div at bounding box center [726, 242] width 162 height 359
drag, startPoint x: 748, startPoint y: 332, endPoint x: 733, endPoint y: 183, distance: 149.6
click at [733, 184] on div at bounding box center [726, 242] width 162 height 359
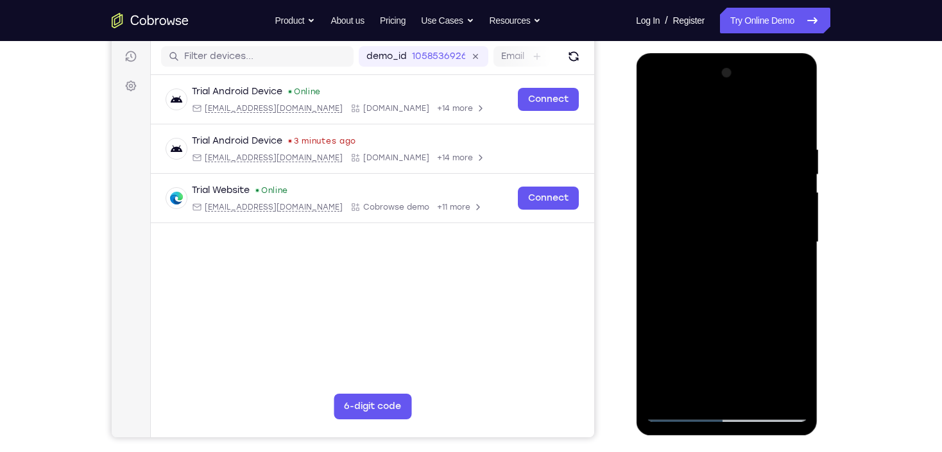
drag, startPoint x: 754, startPoint y: 347, endPoint x: 731, endPoint y: 211, distance: 138.0
click at [731, 211] on div at bounding box center [726, 242] width 162 height 359
drag, startPoint x: 733, startPoint y: 331, endPoint x: 713, endPoint y: 210, distance: 122.8
click at [713, 210] on div at bounding box center [726, 242] width 162 height 359
click at [756, 392] on div at bounding box center [726, 242] width 162 height 359
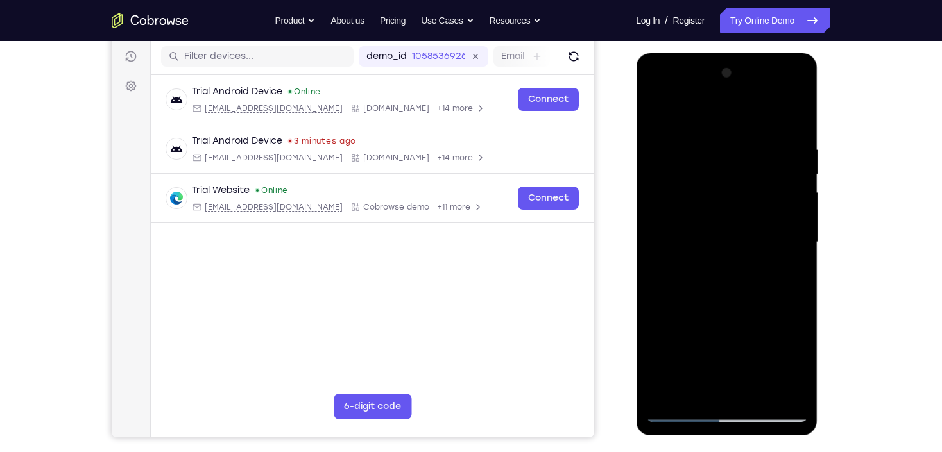
drag, startPoint x: 721, startPoint y: 309, endPoint x: 744, endPoint y: 206, distance: 105.7
click at [744, 206] on div at bounding box center [726, 242] width 162 height 359
drag, startPoint x: 748, startPoint y: 309, endPoint x: 754, endPoint y: 238, distance: 70.8
click at [754, 238] on div at bounding box center [726, 242] width 162 height 359
drag, startPoint x: 730, startPoint y: 257, endPoint x: 746, endPoint y: 380, distance: 124.1
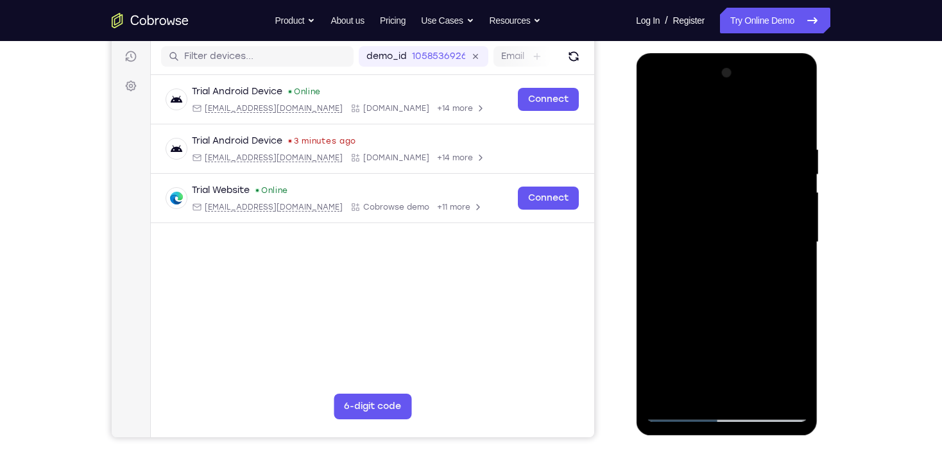
click at [746, 380] on div at bounding box center [726, 242] width 162 height 359
drag, startPoint x: 720, startPoint y: 234, endPoint x: 733, endPoint y: 392, distance: 159.0
click at [733, 392] on div at bounding box center [726, 242] width 162 height 359
drag, startPoint x: 719, startPoint y: 231, endPoint x: 724, endPoint y: 326, distance: 95.1
click at [724, 326] on div at bounding box center [726, 242] width 162 height 359
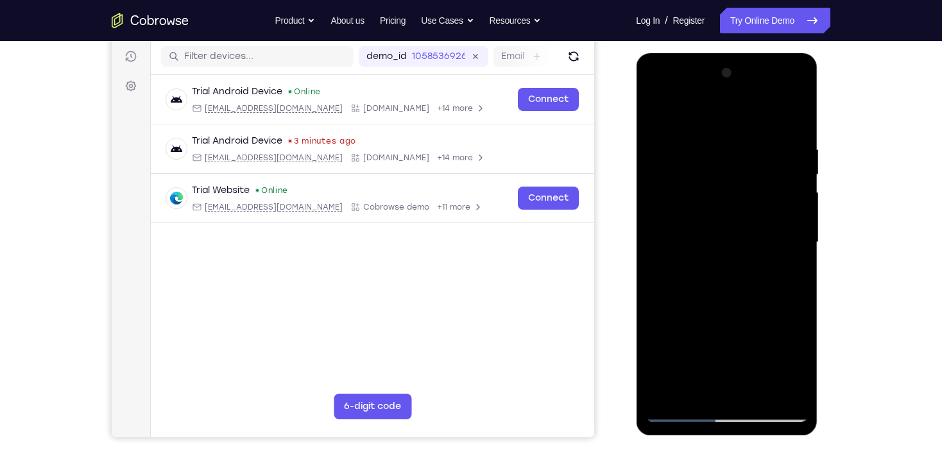
click at [715, 291] on div at bounding box center [726, 242] width 162 height 359
click at [655, 116] on div at bounding box center [726, 242] width 162 height 359
click at [706, 132] on div at bounding box center [726, 242] width 162 height 359
click at [777, 124] on div at bounding box center [726, 242] width 162 height 359
click at [655, 111] on div at bounding box center [726, 242] width 162 height 359
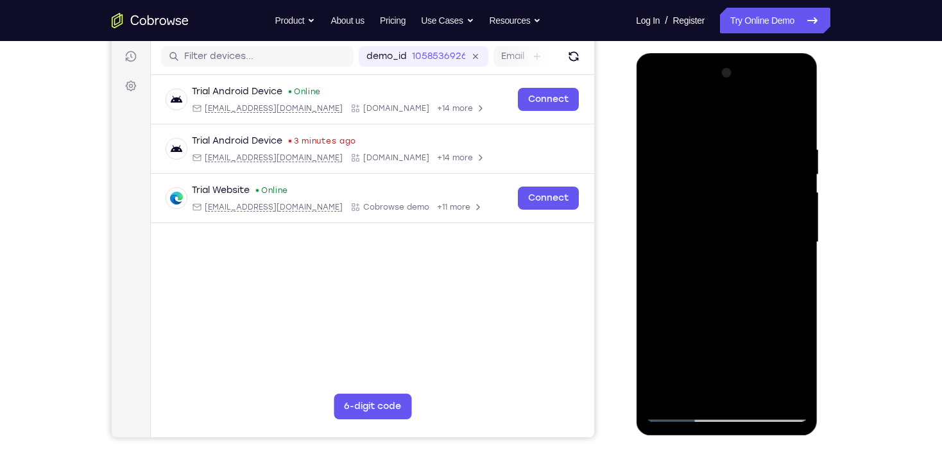
click at [655, 111] on div at bounding box center [726, 242] width 162 height 359
drag, startPoint x: 727, startPoint y: 127, endPoint x: 764, endPoint y: 343, distance: 219.4
click at [764, 343] on div at bounding box center [726, 242] width 162 height 359
drag, startPoint x: 727, startPoint y: 128, endPoint x: 729, endPoint y: 314, distance: 185.4
click at [729, 314] on div at bounding box center [726, 242] width 162 height 359
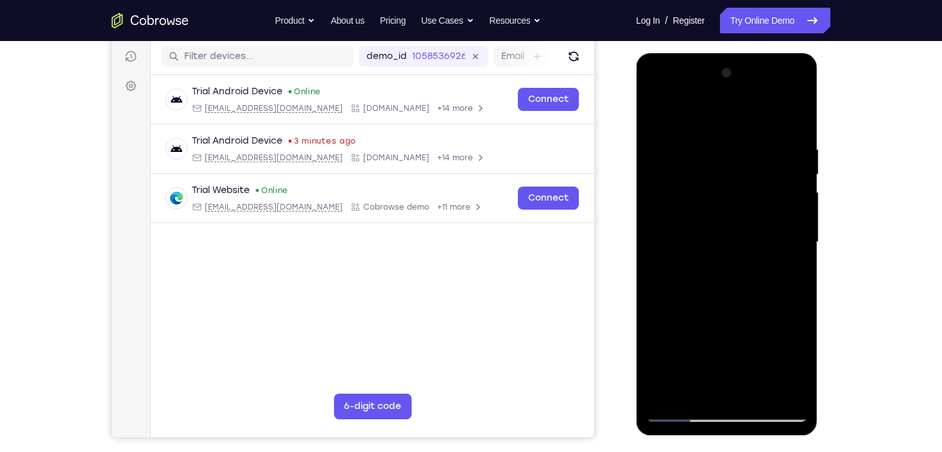
click at [710, 149] on div at bounding box center [726, 242] width 162 height 359
click at [788, 241] on div at bounding box center [726, 242] width 162 height 359
click at [786, 240] on div at bounding box center [726, 242] width 162 height 359
click at [781, 221] on div at bounding box center [726, 242] width 162 height 359
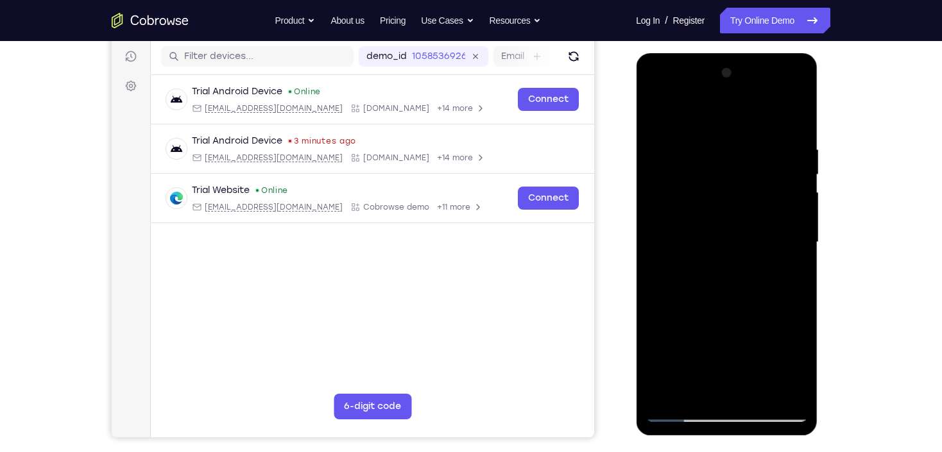
click at [657, 226] on div at bounding box center [726, 242] width 162 height 359
click at [737, 388] on div at bounding box center [726, 242] width 162 height 359
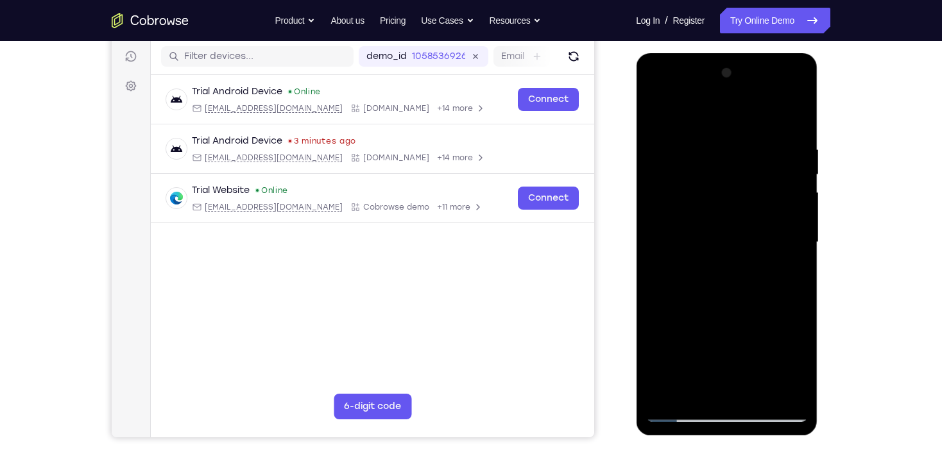
click at [685, 414] on div at bounding box center [726, 242] width 162 height 359
click at [790, 380] on div at bounding box center [726, 242] width 162 height 359
click at [786, 275] on div at bounding box center [726, 242] width 162 height 359
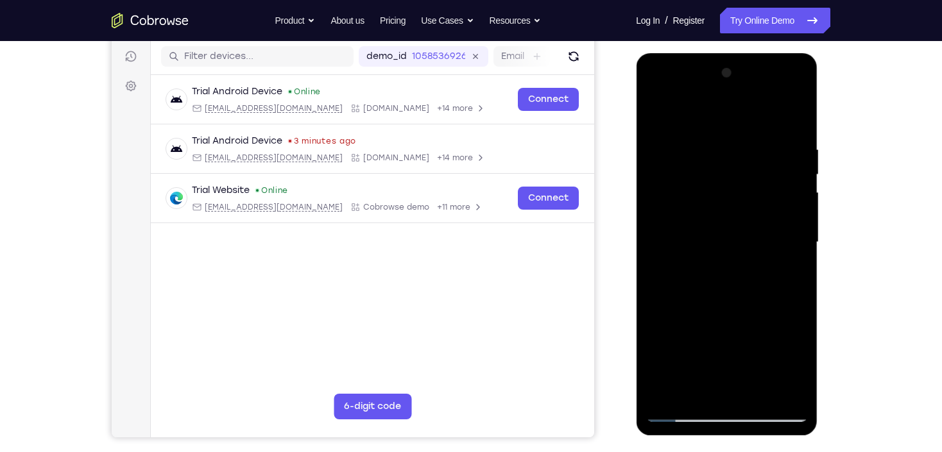
click at [786, 275] on div at bounding box center [726, 242] width 162 height 359
click at [785, 275] on div at bounding box center [726, 242] width 162 height 359
click at [788, 257] on div at bounding box center [726, 242] width 162 height 359
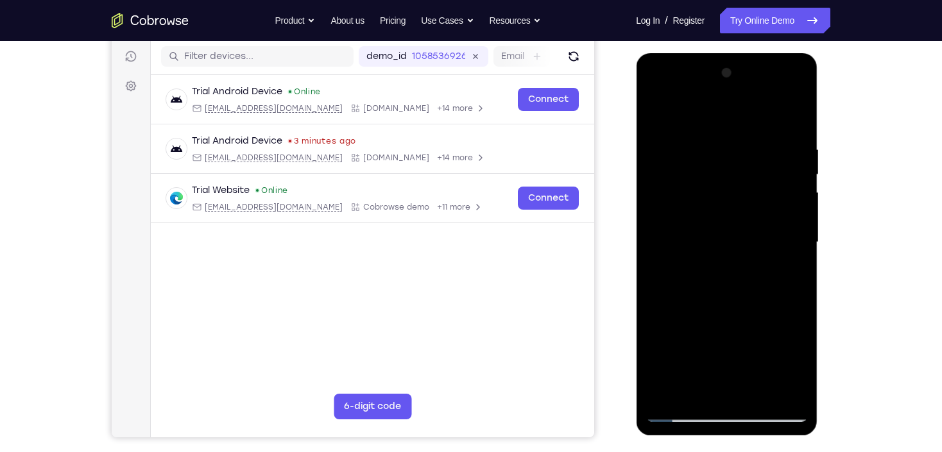
click at [788, 257] on div at bounding box center [726, 242] width 162 height 359
click at [788, 256] on div at bounding box center [726, 242] width 162 height 359
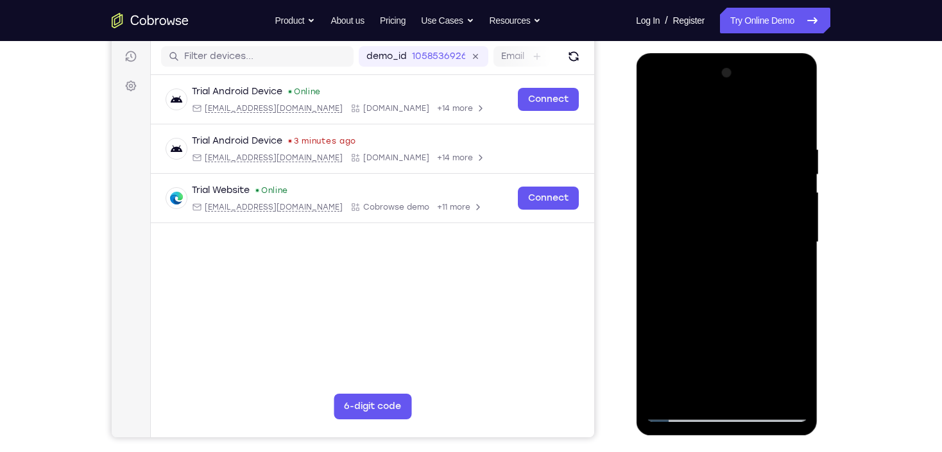
click at [792, 115] on div at bounding box center [726, 242] width 162 height 359
click at [760, 397] on div at bounding box center [726, 242] width 162 height 359
drag, startPoint x: 726, startPoint y: 295, endPoint x: 730, endPoint y: 254, distance: 41.3
click at [730, 254] on div at bounding box center [726, 242] width 162 height 359
click at [723, 285] on div at bounding box center [726, 242] width 162 height 359
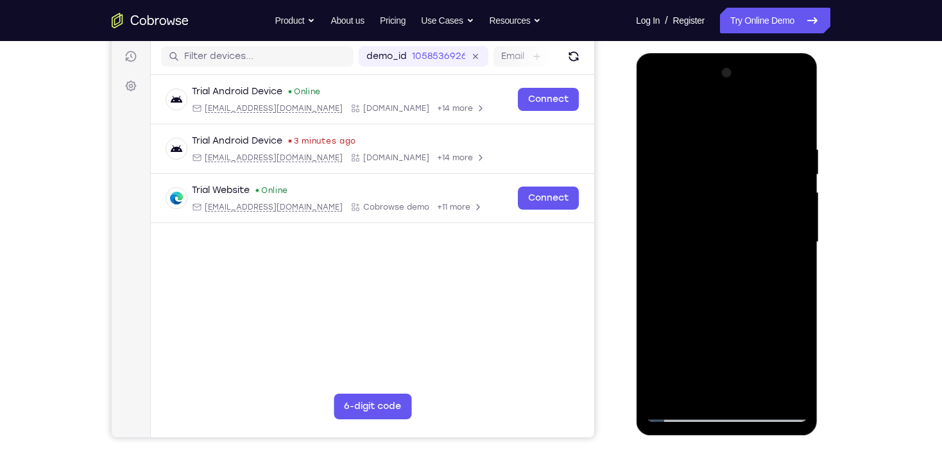
click at [655, 114] on div at bounding box center [726, 242] width 162 height 359
click at [655, 116] on div at bounding box center [726, 242] width 162 height 359
drag, startPoint x: 728, startPoint y: 136, endPoint x: 772, endPoint y: 326, distance: 194.9
click at [772, 326] on div at bounding box center [726, 242] width 162 height 359
click at [704, 133] on div at bounding box center [726, 242] width 162 height 359
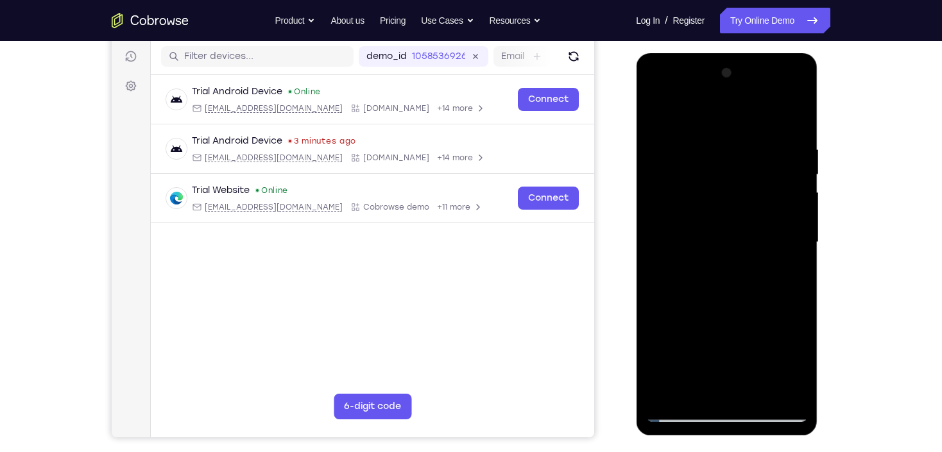
click at [790, 247] on div at bounding box center [726, 242] width 162 height 359
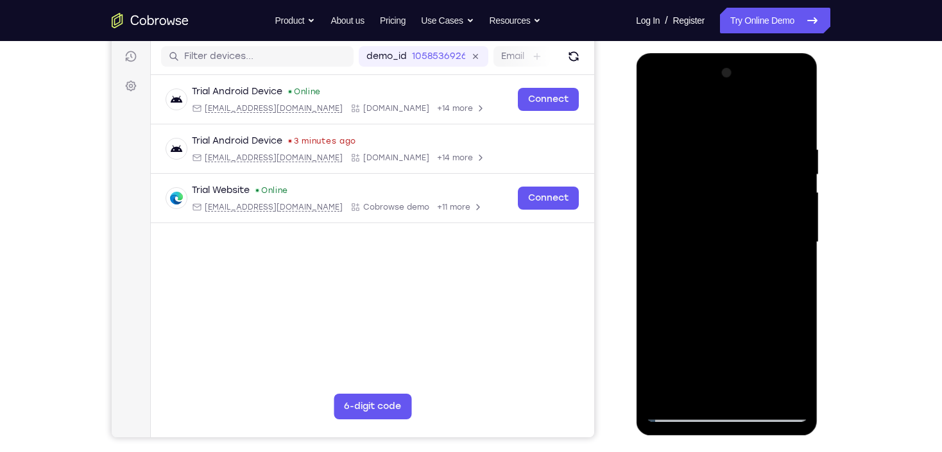
click at [790, 247] on div at bounding box center [726, 242] width 162 height 359
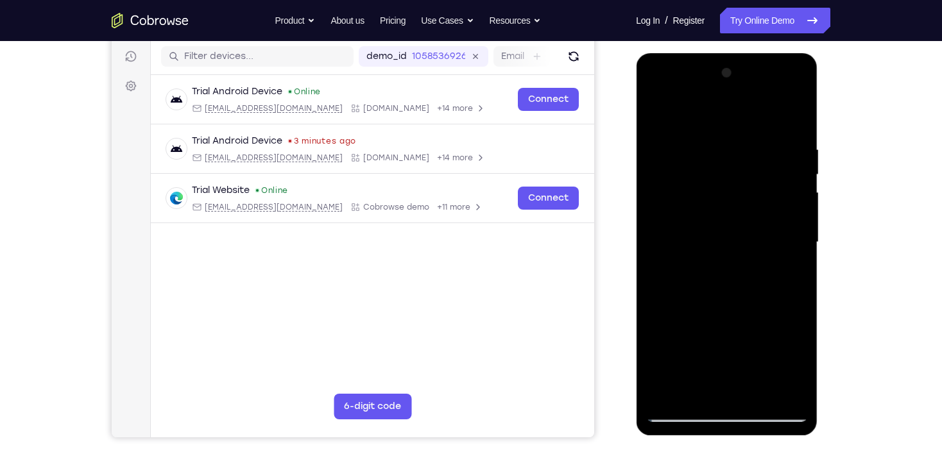
click at [790, 247] on div at bounding box center [726, 242] width 162 height 359
drag, startPoint x: 788, startPoint y: 244, endPoint x: 610, endPoint y: 262, distance: 179.3
click at [636, 262] on html "Online web based iOS Simulators and Android Emulators. Run iPhone, iPad, Mobile…" at bounding box center [727, 245] width 183 height 385
click at [776, 228] on div at bounding box center [726, 242] width 162 height 359
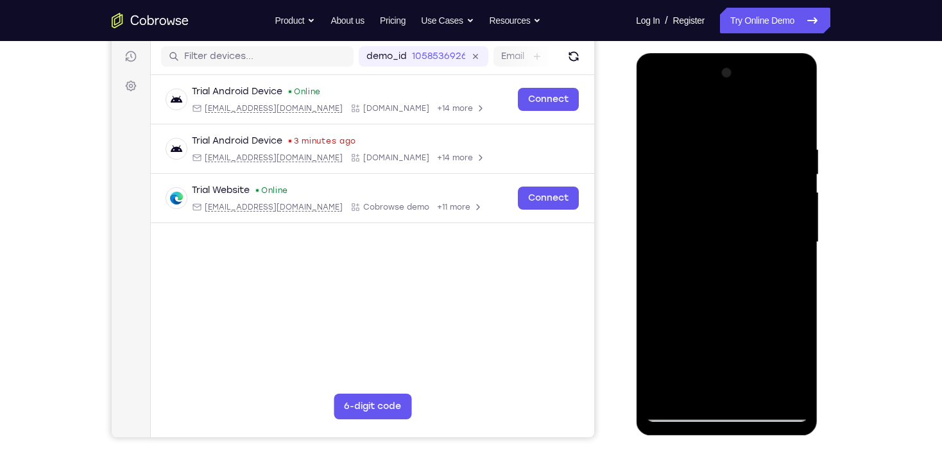
click at [786, 228] on div at bounding box center [726, 242] width 162 height 359
drag, startPoint x: 799, startPoint y: 224, endPoint x: 687, endPoint y: 245, distance: 113.6
click at [687, 245] on div at bounding box center [726, 242] width 162 height 359
click at [792, 53] on div at bounding box center [727, 53] width 182 height 0
